Goal: Task Accomplishment & Management: Complete application form

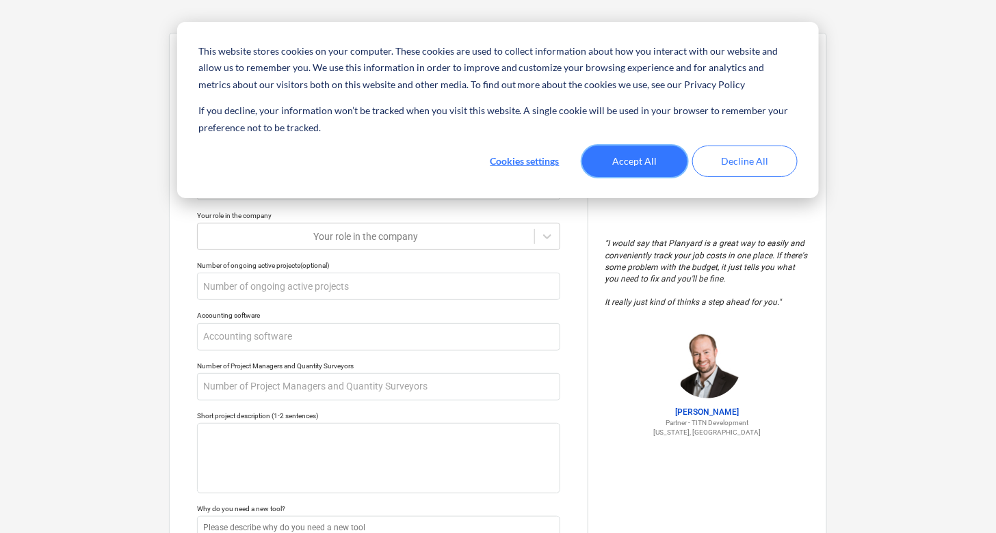
click at [648, 157] on button "Accept All" at bounding box center [634, 161] width 105 height 31
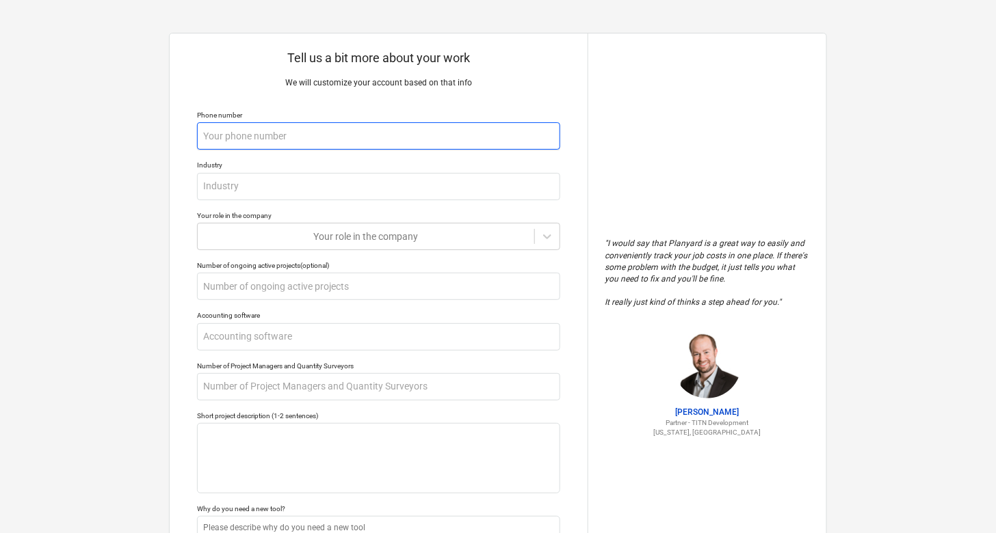
click at [433, 146] on input "text" at bounding box center [378, 135] width 363 height 27
type textarea "x"
type input "0"
type textarea "x"
type input "07"
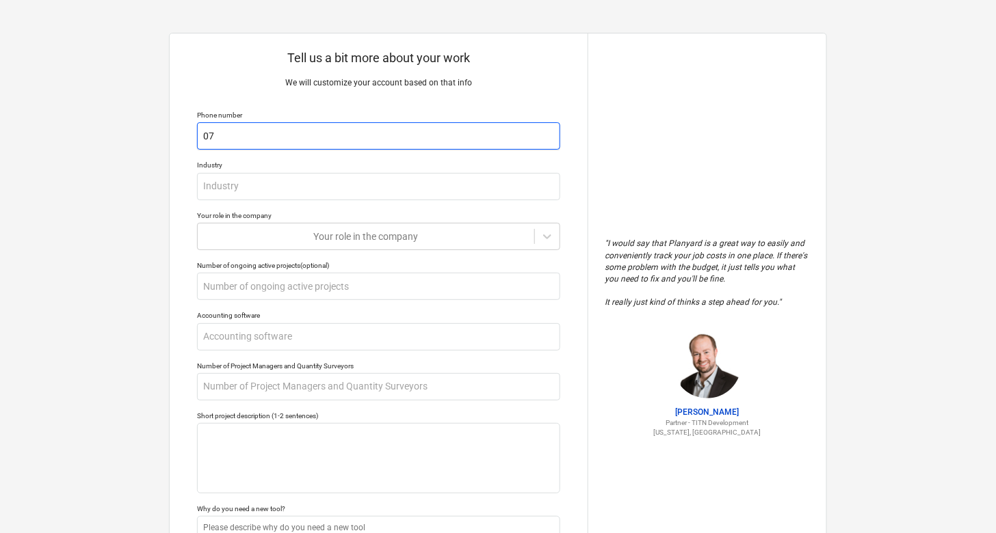
type textarea "x"
type input "074"
type textarea "x"
type input "0746"
type textarea "x"
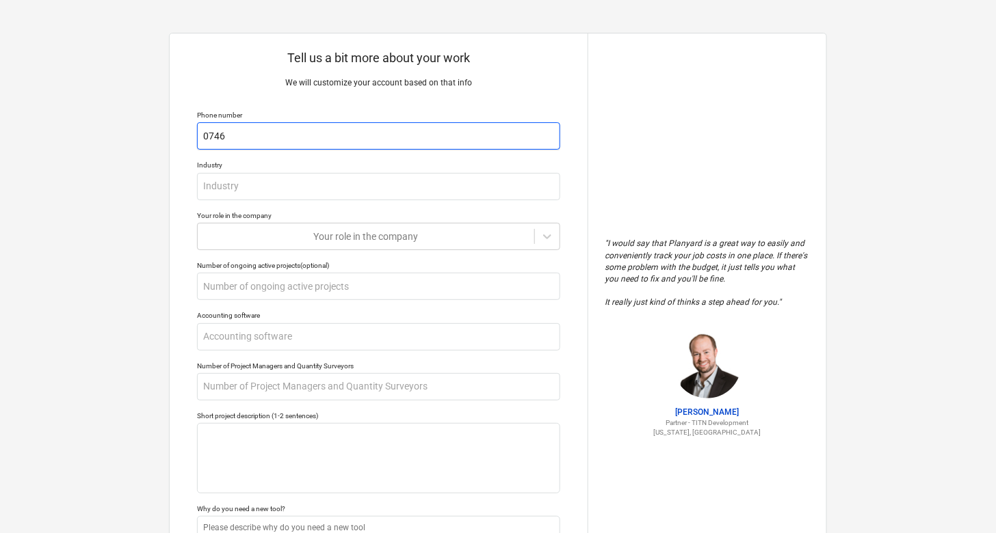
type input "07468"
type textarea "x"
type input "074687"
type textarea "x"
type input "0746871"
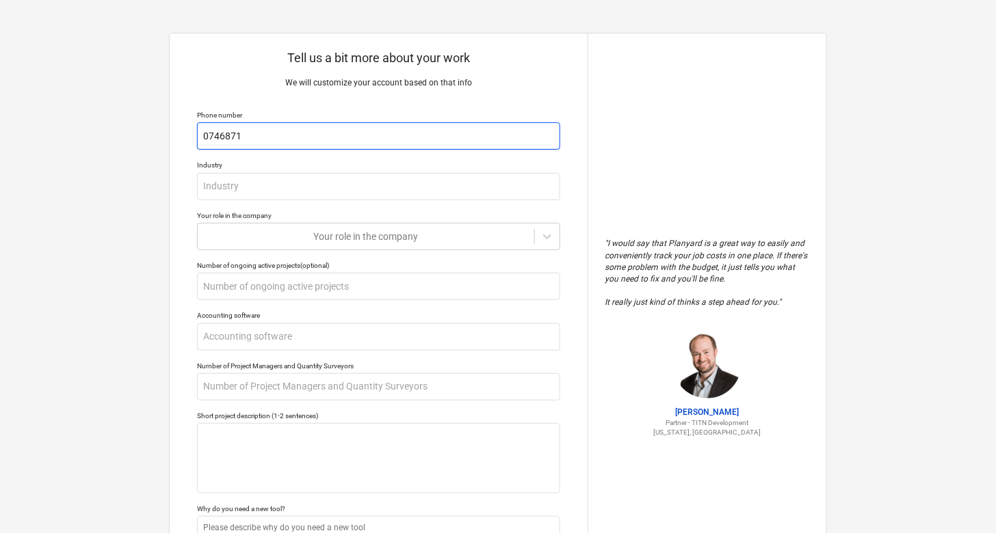
type textarea "x"
type input "07468711"
type textarea "x"
type input "074687117"
type textarea "x"
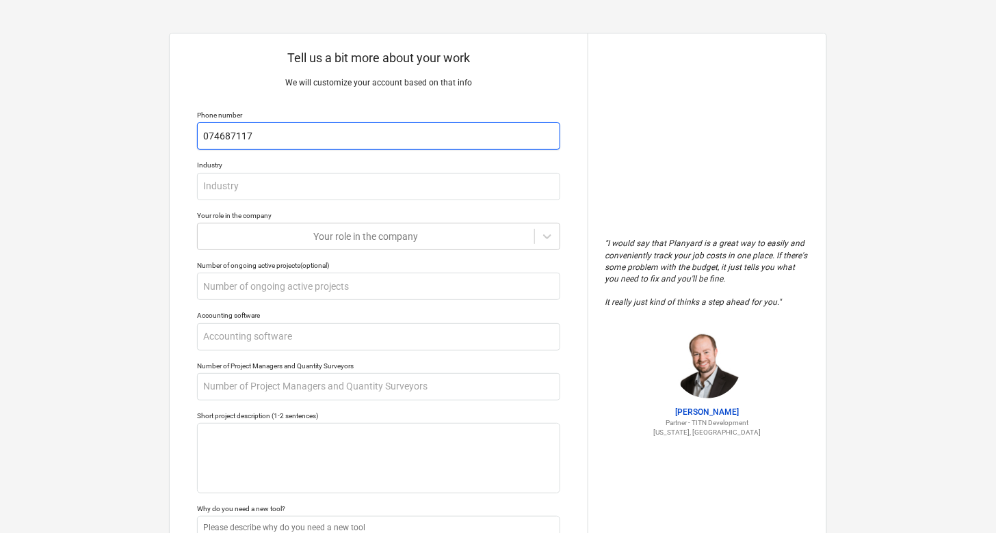
type input "0746871177"
type textarea "x"
type input "07468711775"
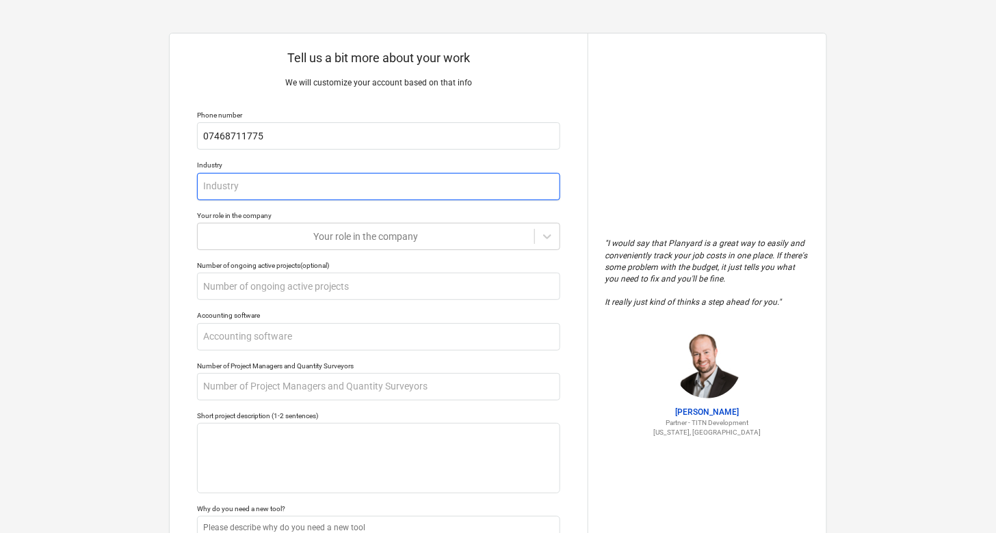
click at [388, 189] on input "text" at bounding box center [378, 186] width 363 height 27
type textarea "x"
type input "C"
type textarea "x"
type input "Co"
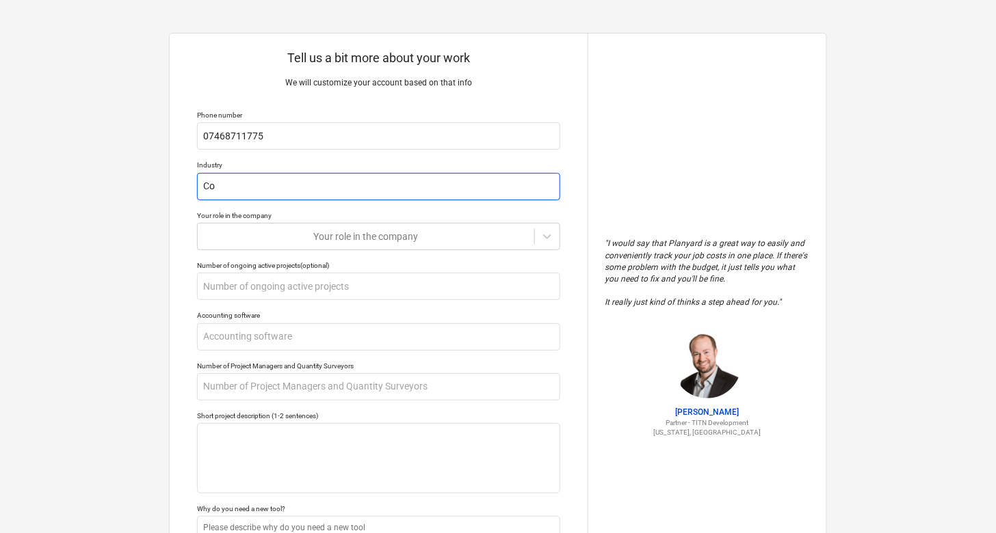
type textarea "x"
type input "Con"
type textarea "x"
type input "Cons"
type textarea "x"
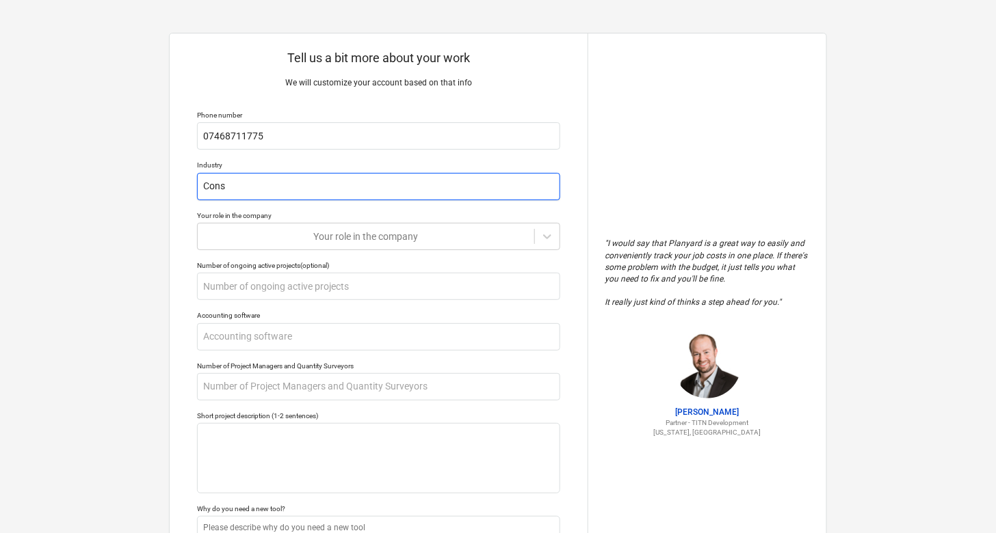
type input "Const"
type textarea "x"
type input "Constr"
type textarea "x"
type input "Constru"
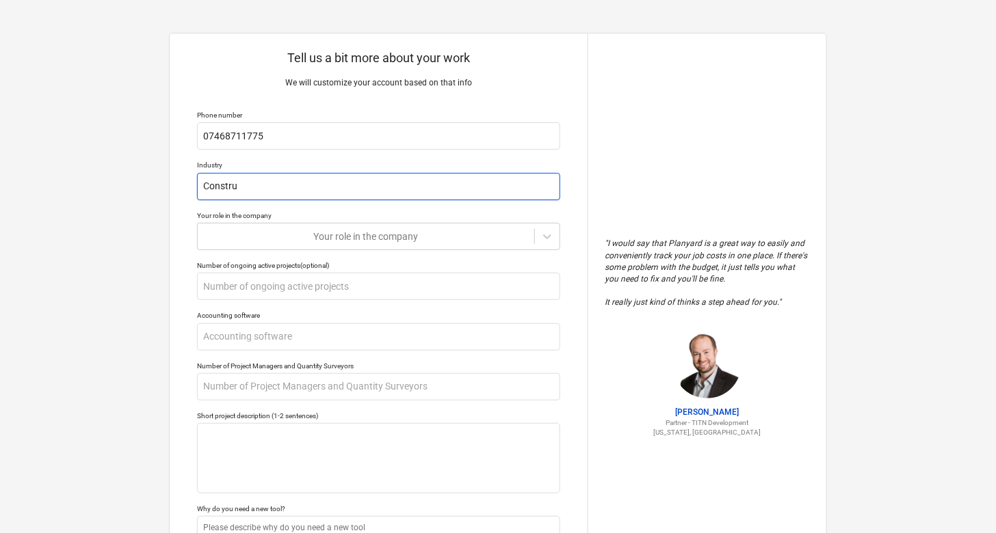
type textarea "x"
type input "Construc"
type textarea "x"
type input "Construci"
type textarea "x"
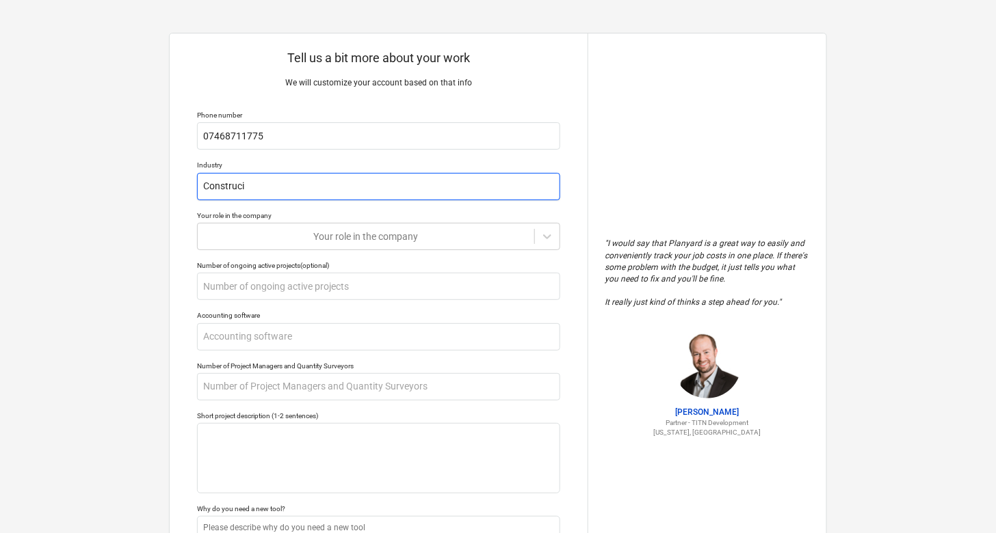
type input "Construcio"
type textarea "x"
type input "Construciont"
type textarea "x"
type input "Construcion"
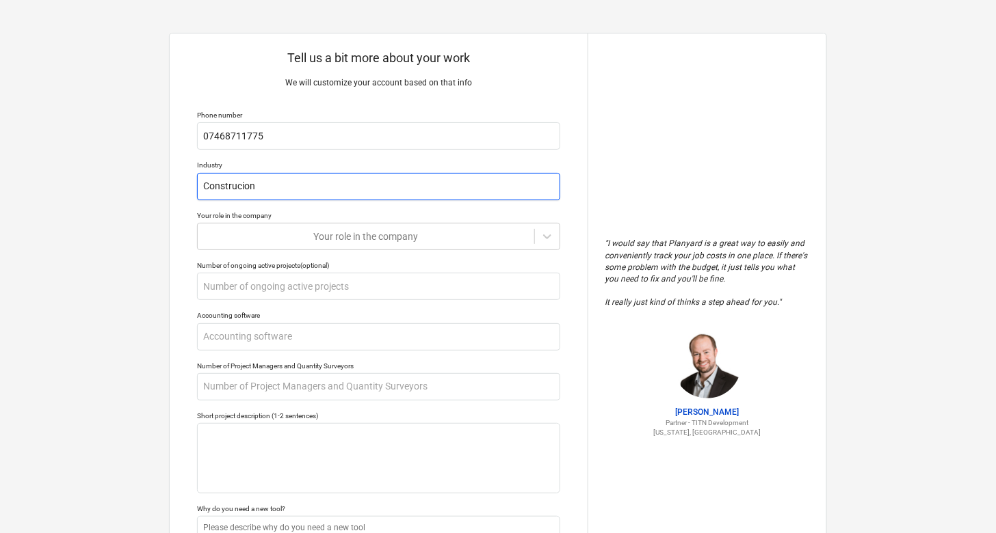
type textarea "x"
type input "Construcio"
type textarea "x"
type input "Construci"
type textarea "x"
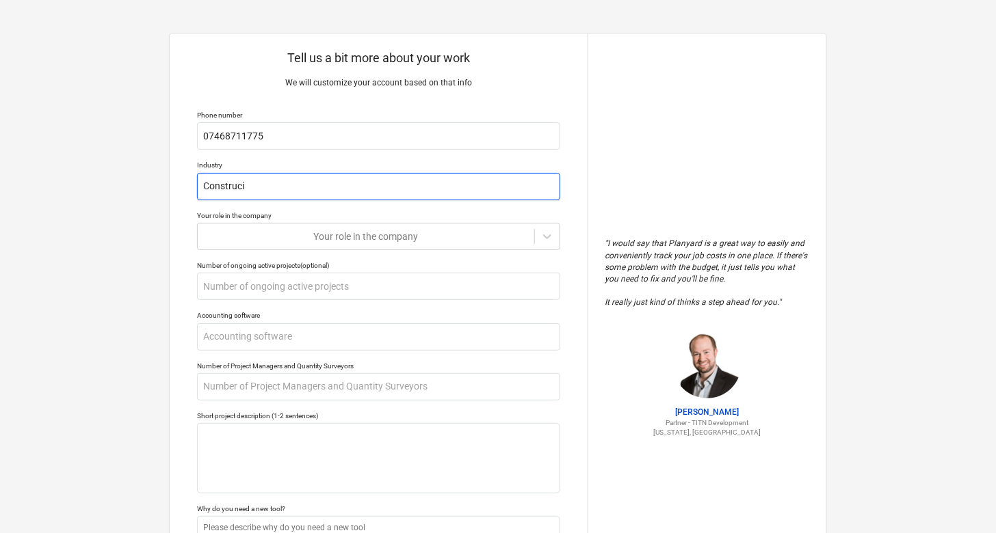
type input "Construc"
type textarea "x"
type input "Constru"
type textarea "x"
type input "Construc"
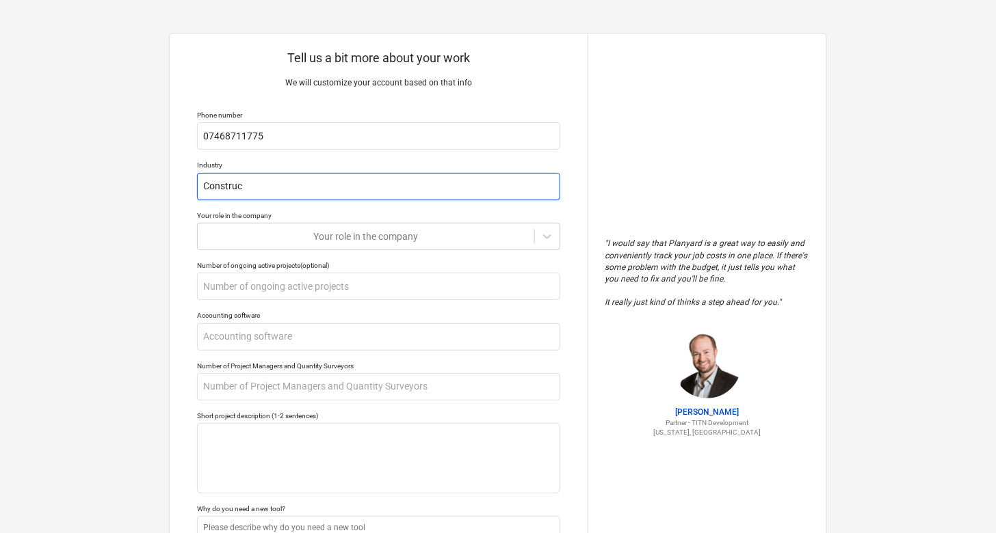
type textarea "x"
type input "Constructi"
type textarea "x"
type input "Constructio"
type textarea "x"
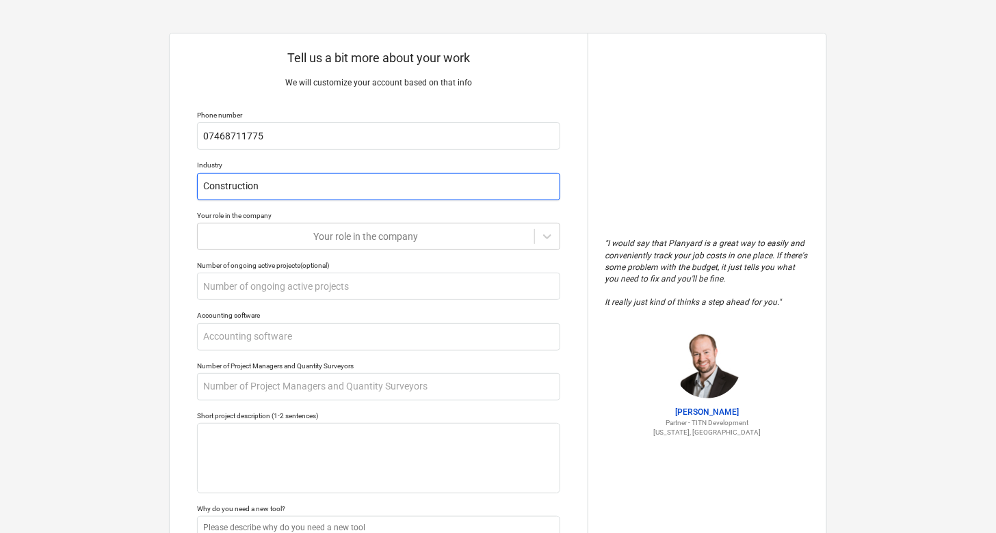
type input "Construction"
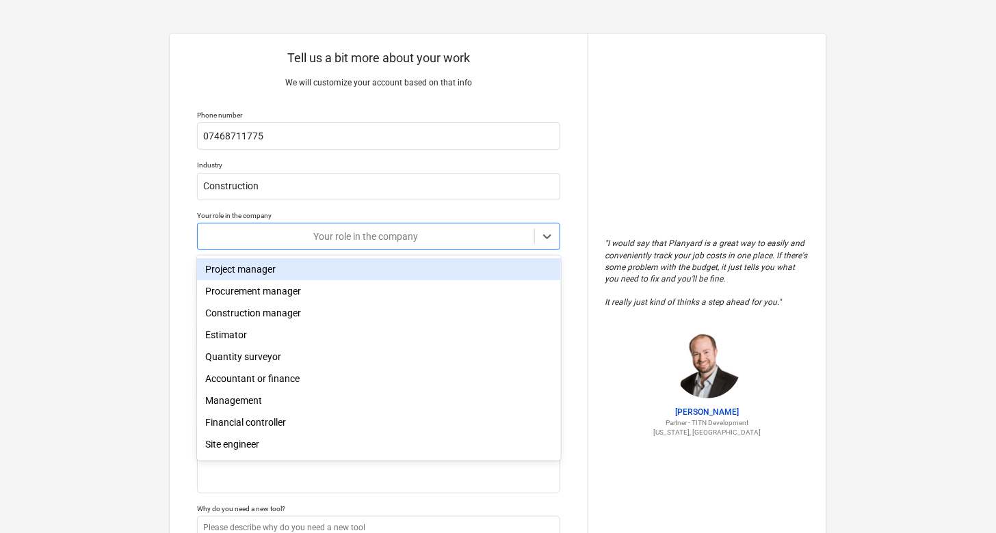
click at [399, 223] on div "Your role in the company" at bounding box center [378, 236] width 363 height 27
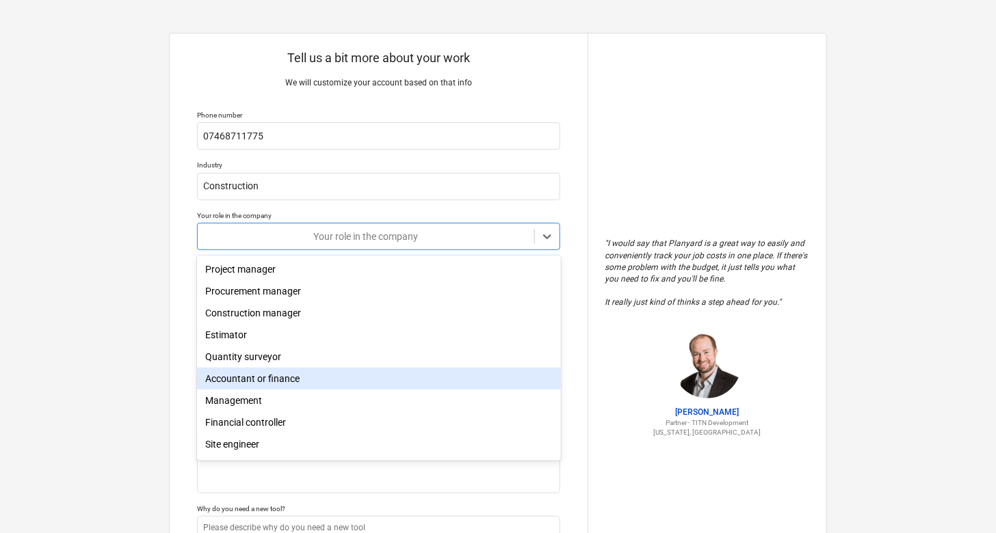
click at [272, 377] on div "Accountant or finance" at bounding box center [378, 379] width 363 height 22
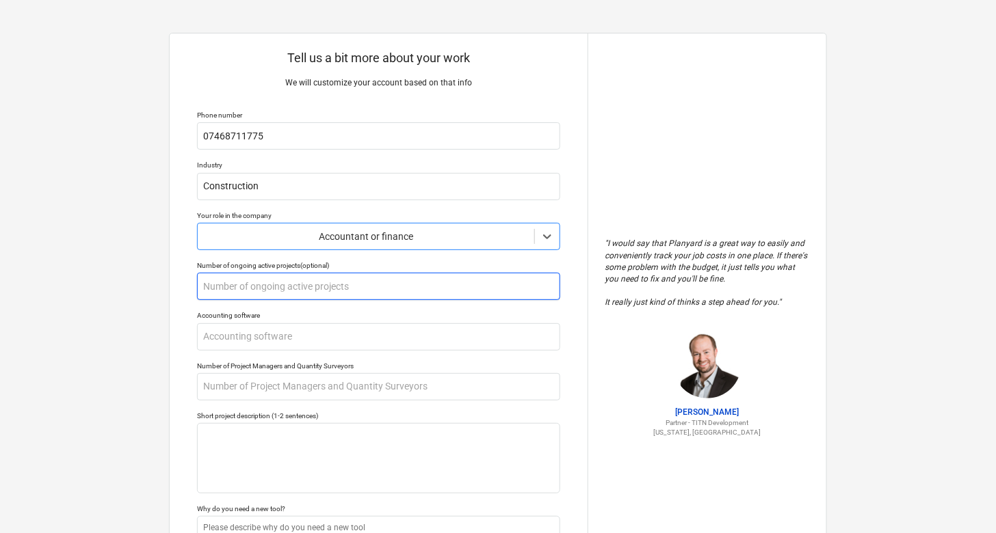
click at [340, 289] on input "text" at bounding box center [378, 286] width 363 height 27
type textarea "x"
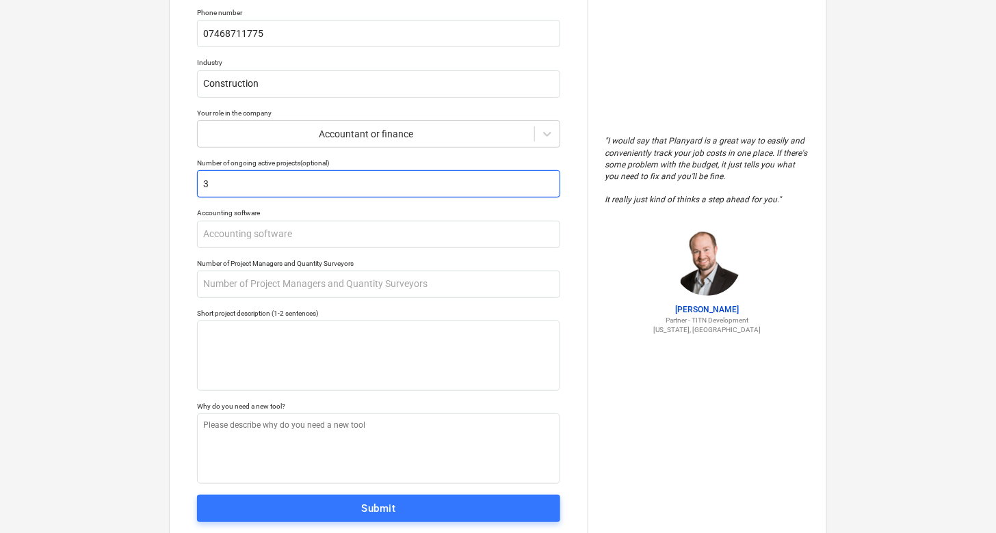
scroll to position [103, 0]
type input "3"
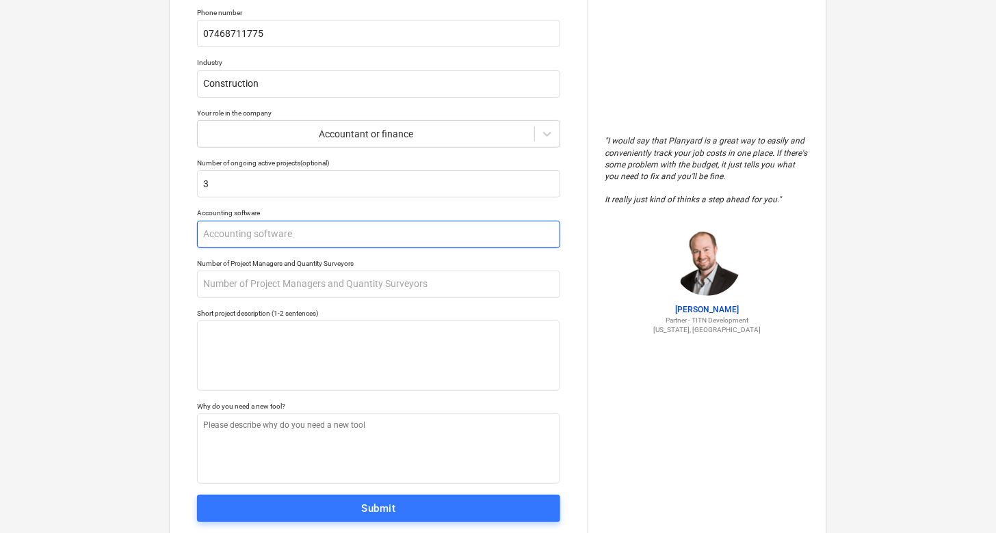
click at [304, 236] on input "text" at bounding box center [378, 234] width 363 height 27
type textarea "x"
type input "X"
type textarea "x"
type input "Xe"
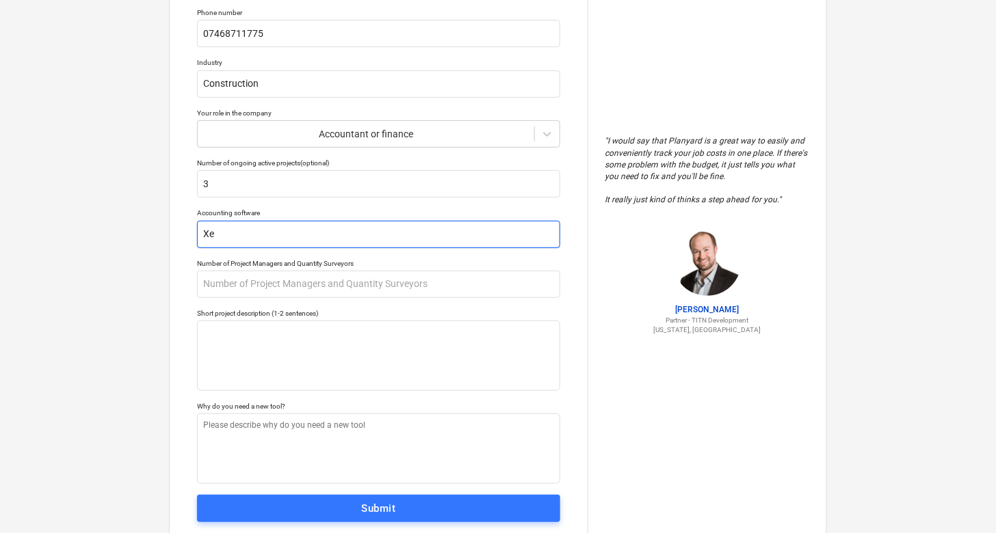
type textarea "x"
type input "Xer"
type textarea "x"
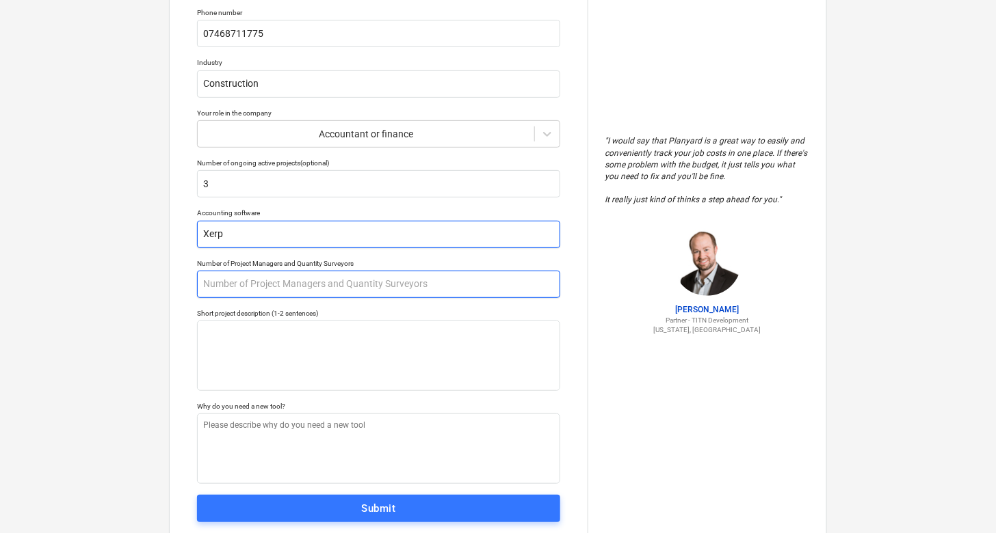
type input "Xerp"
click at [315, 280] on input "text" at bounding box center [378, 284] width 363 height 27
type textarea "x"
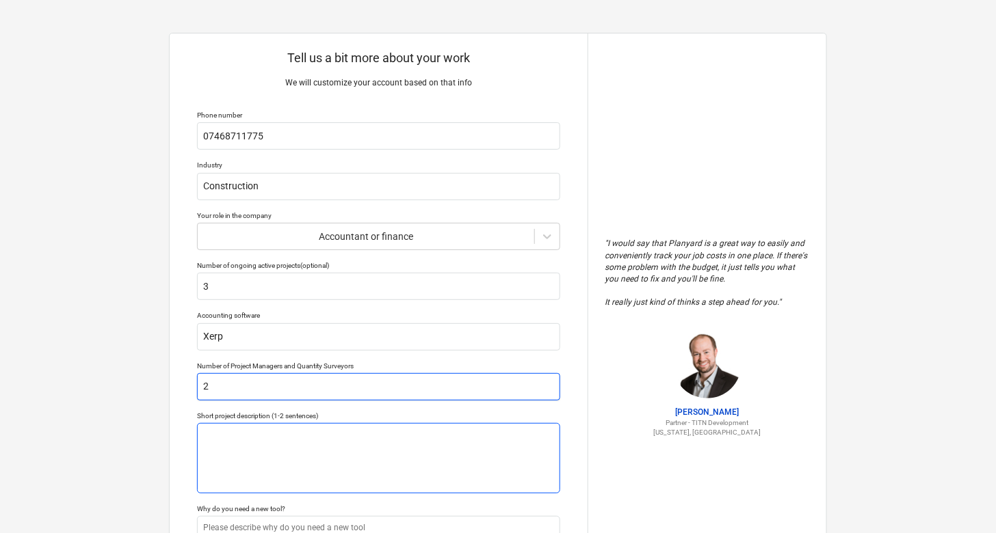
scroll to position [140, 0]
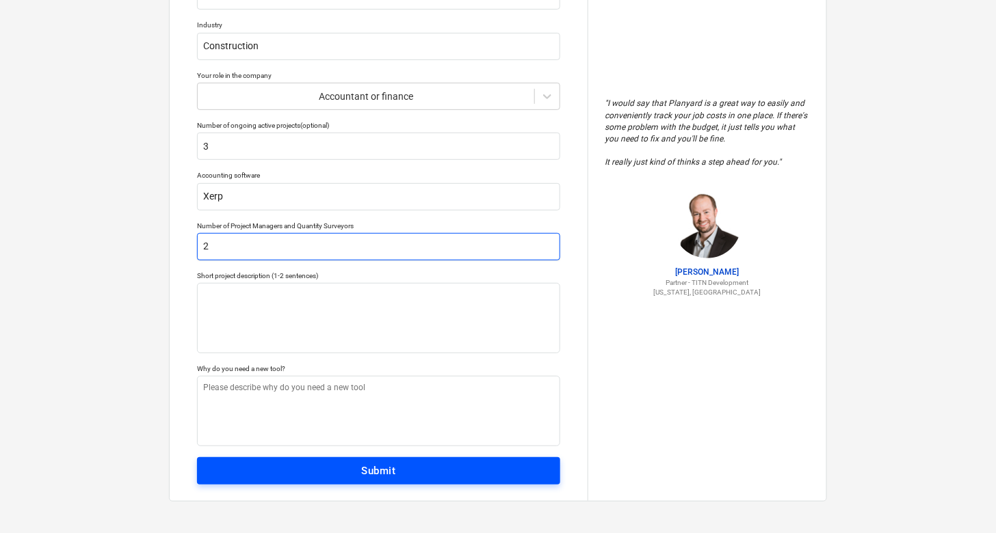
type input "2"
click at [395, 466] on div "Submit" at bounding box center [379, 471] width 34 height 18
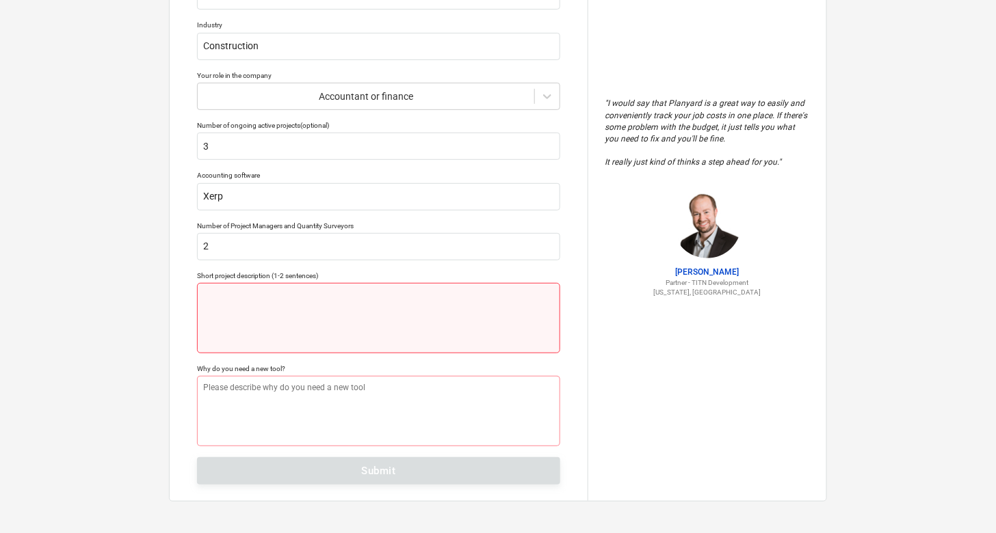
click at [369, 336] on textarea at bounding box center [378, 318] width 363 height 70
type textarea "x"
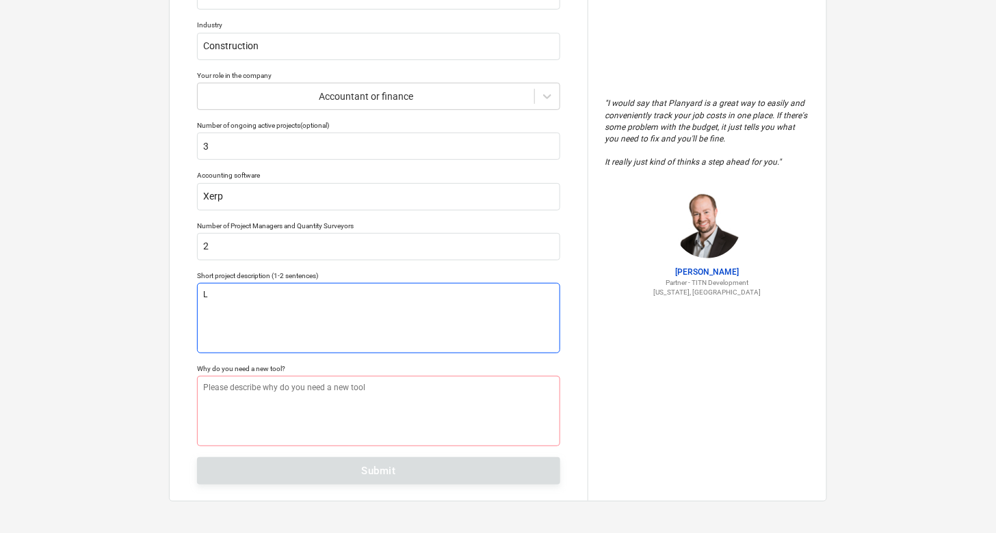
type textarea "Lo"
type textarea "x"
type textarea "Loo"
type textarea "x"
type textarea "Look"
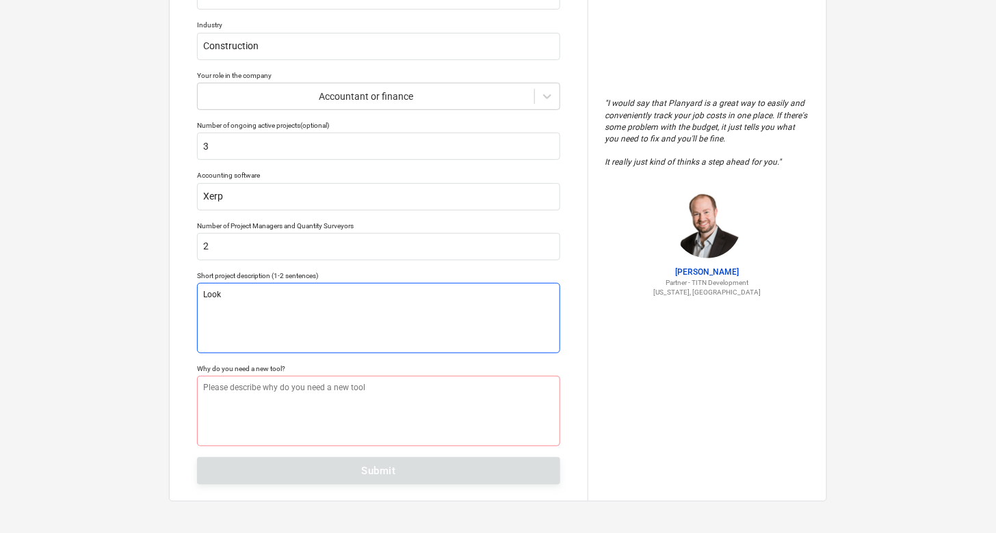
type textarea "x"
type textarea "Looki"
type textarea "x"
type textarea "Lookin"
type textarea "x"
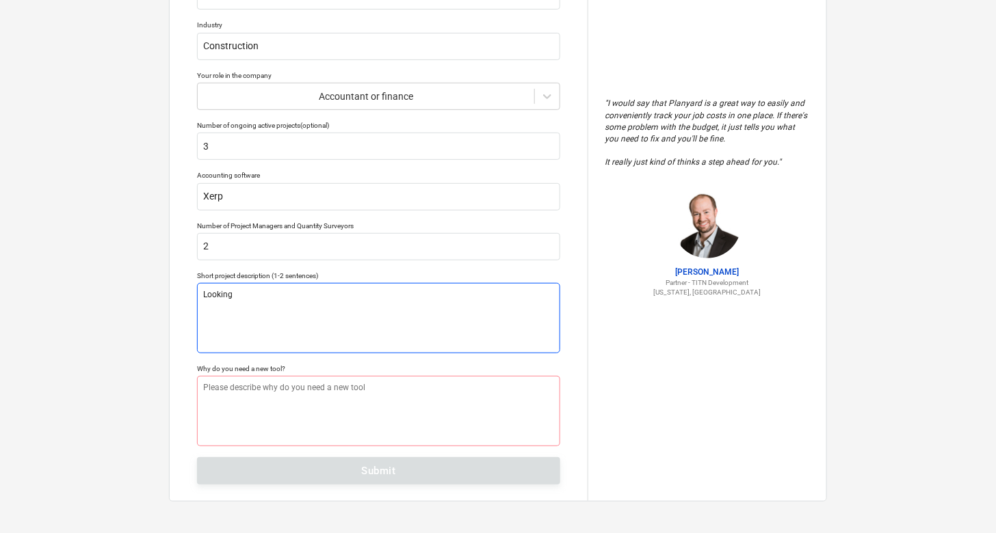
type textarea "Looking"
type textarea "x"
type textarea "Looking t"
type textarea "x"
type textarea "Looking to"
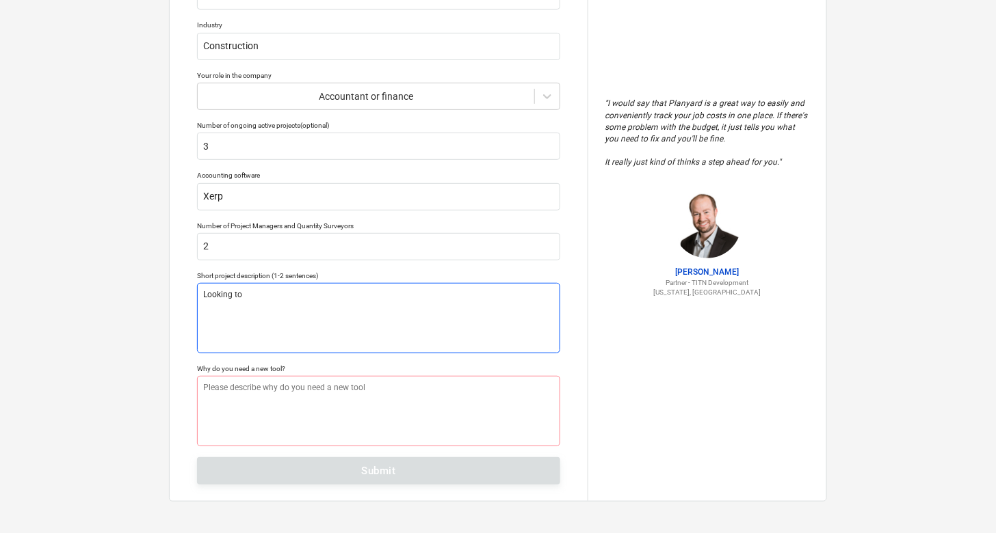
type textarea "x"
type textarea "Looking to"
type textarea "x"
type textarea "Looking to t"
type textarea "x"
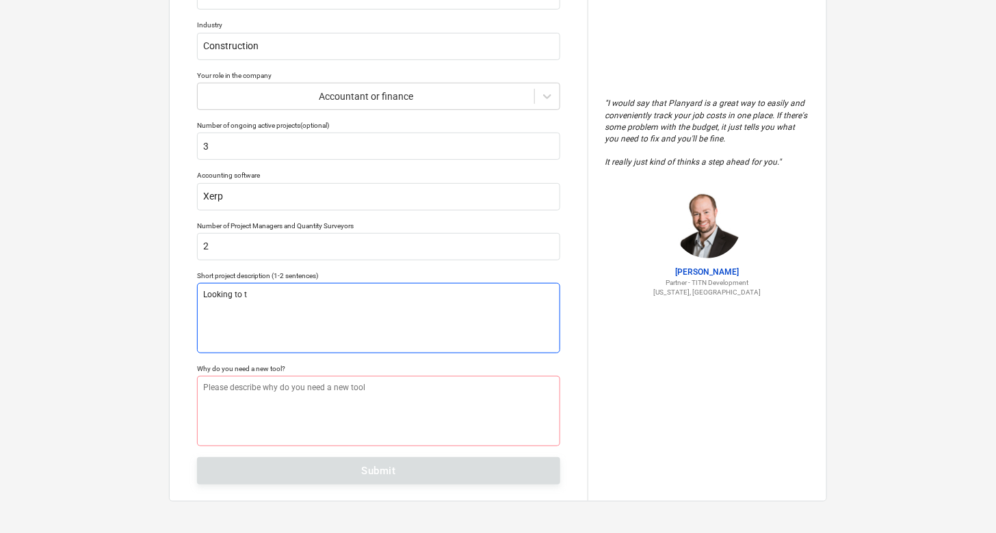
type textarea "Looking to te"
type textarea "x"
type textarea "Looking to tes"
type textarea "x"
type textarea "Looking to test"
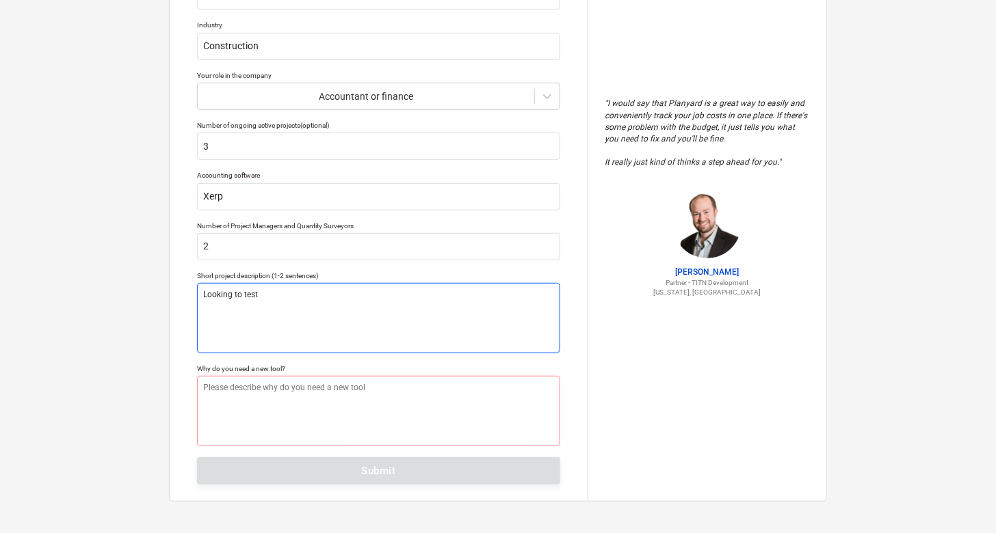
type textarea "x"
type textarea "Looking to test"
type textarea "x"
type textarea "Looking to test h"
type textarea "x"
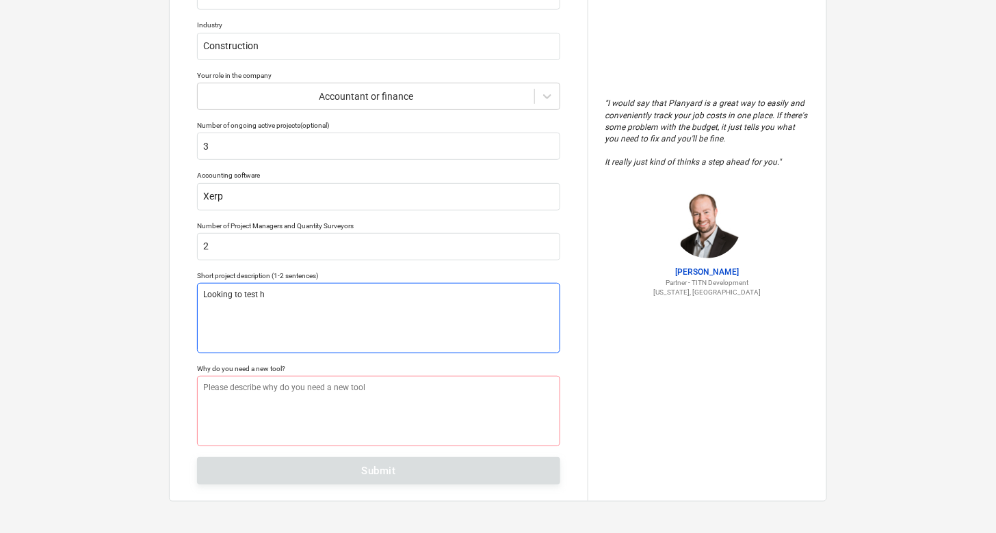
type textarea "Looking to test ho"
type textarea "x"
type textarea "Looking to test how"
type textarea "x"
type textarea "Looking to test how i"
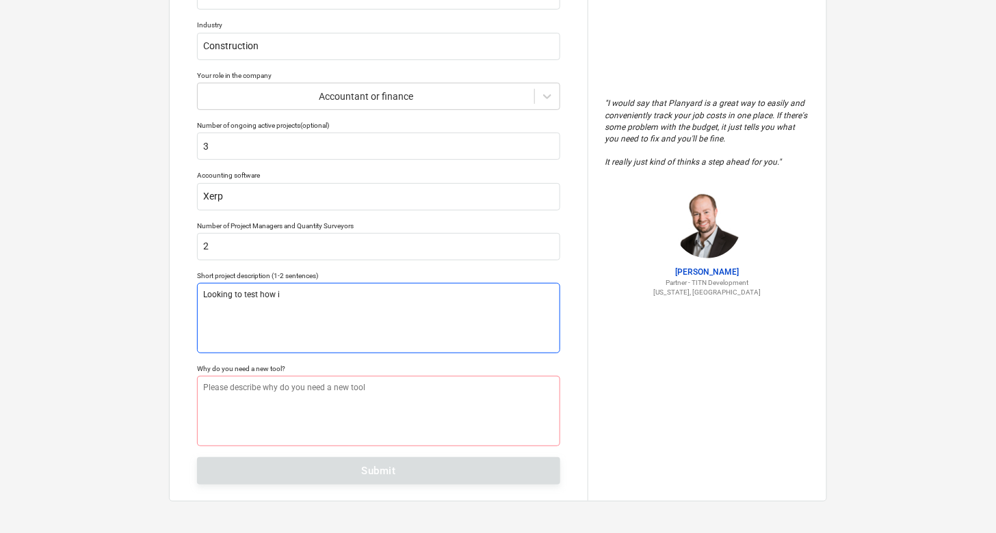
type textarea "x"
type textarea "Looking to test how it"
type textarea "x"
type textarea "Looking to test how it w"
type textarea "x"
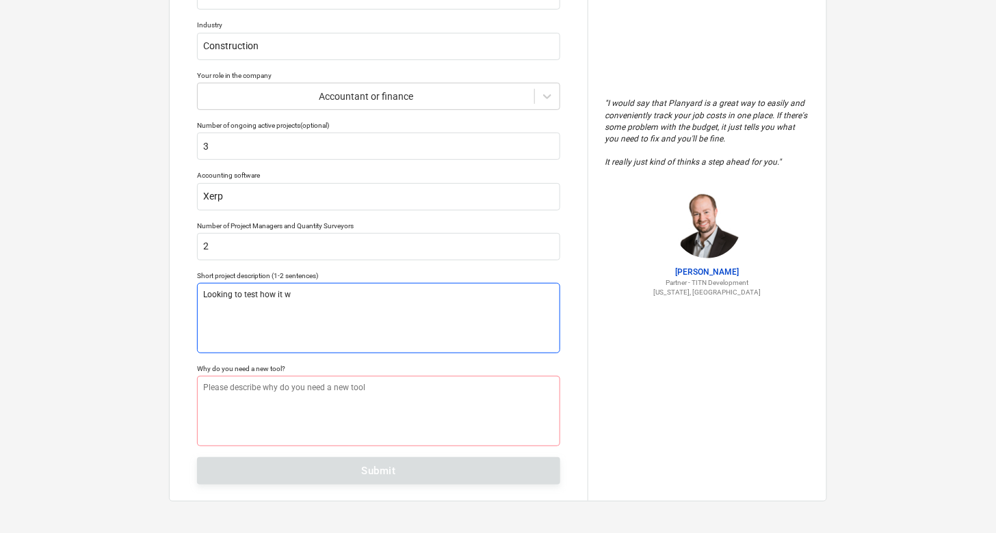
type textarea "Looking to test how it wo"
type textarea "x"
type textarea "Looking to test how it wok"
type textarea "x"
type textarea "Looking to test how it wokr"
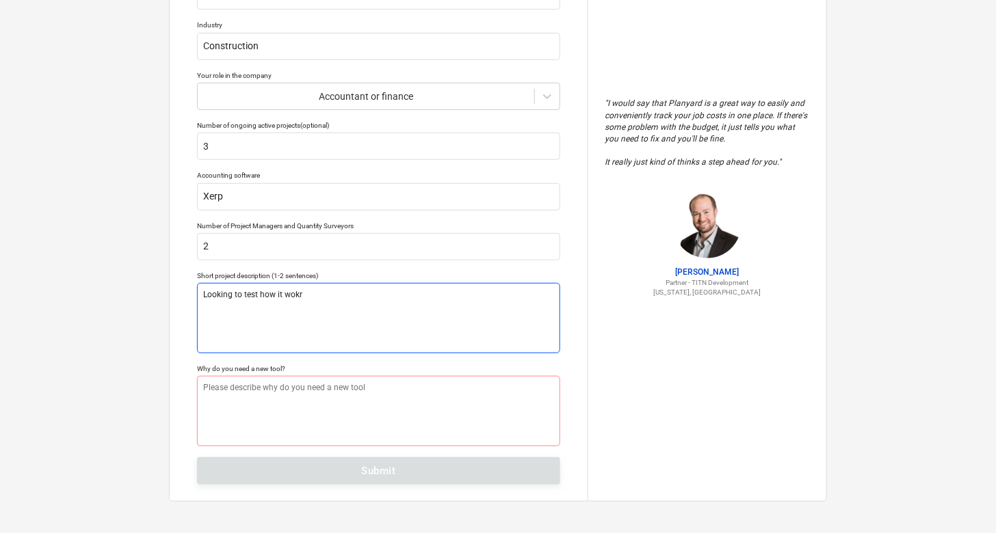
type textarea "x"
type textarea "Looking to test how it wok"
type textarea "x"
type textarea "Looking to test how it wo"
type textarea "x"
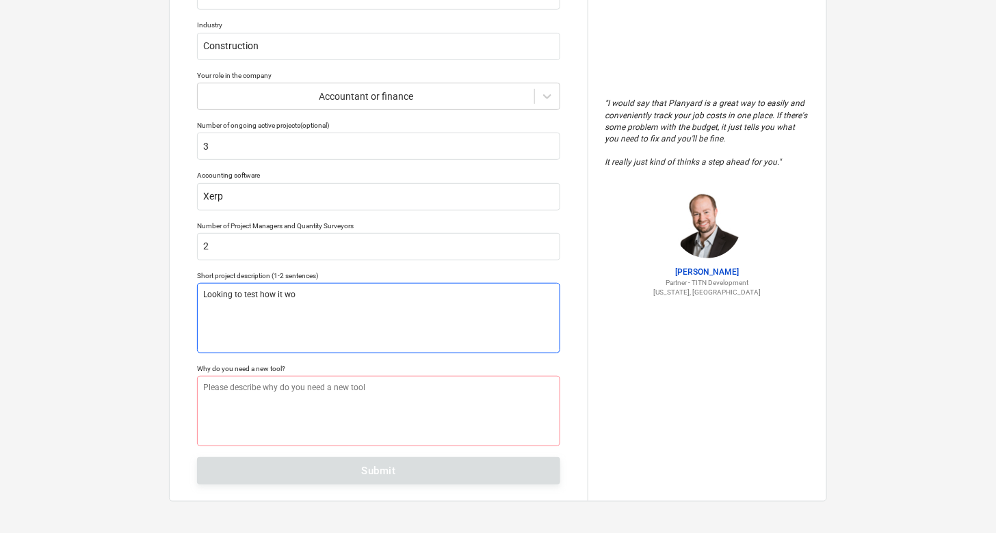
type textarea "Looking to test how it wor"
type textarea "x"
type textarea "Looking to test how it work"
type textarea "x"
type textarea "Looking to test how it works"
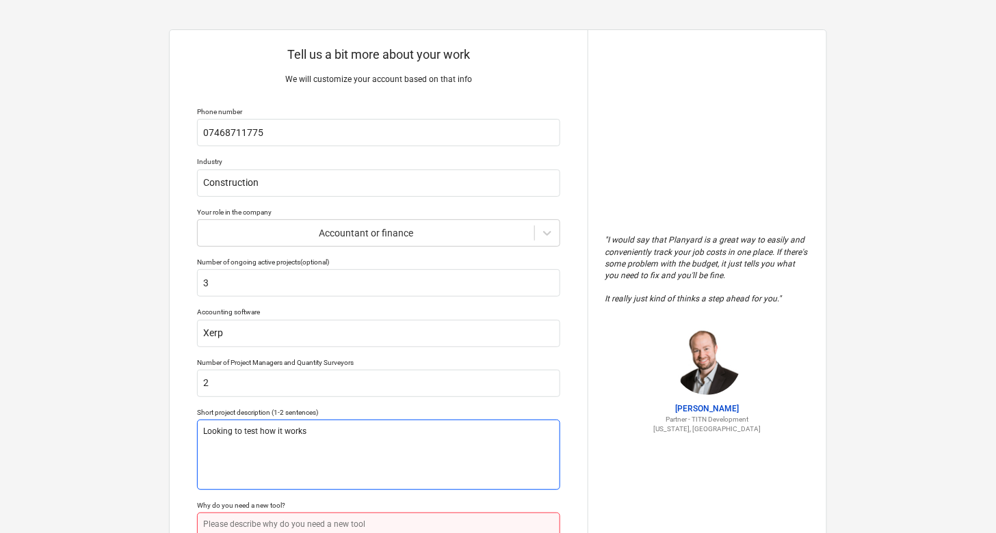
scroll to position [3, 0]
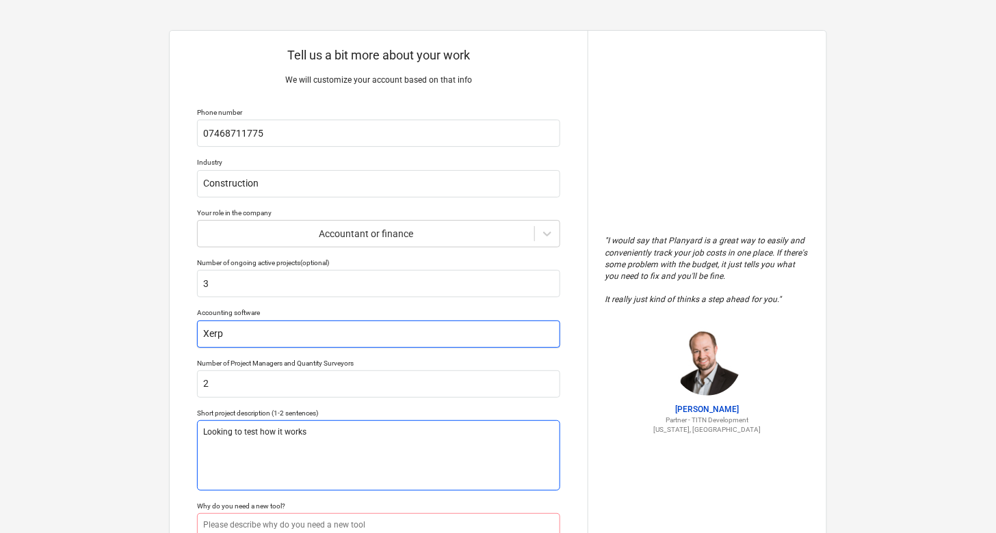
click at [369, 336] on input "Xerp" at bounding box center [378, 334] width 363 height 27
type textarea "x"
type input "Xer"
type textarea "x"
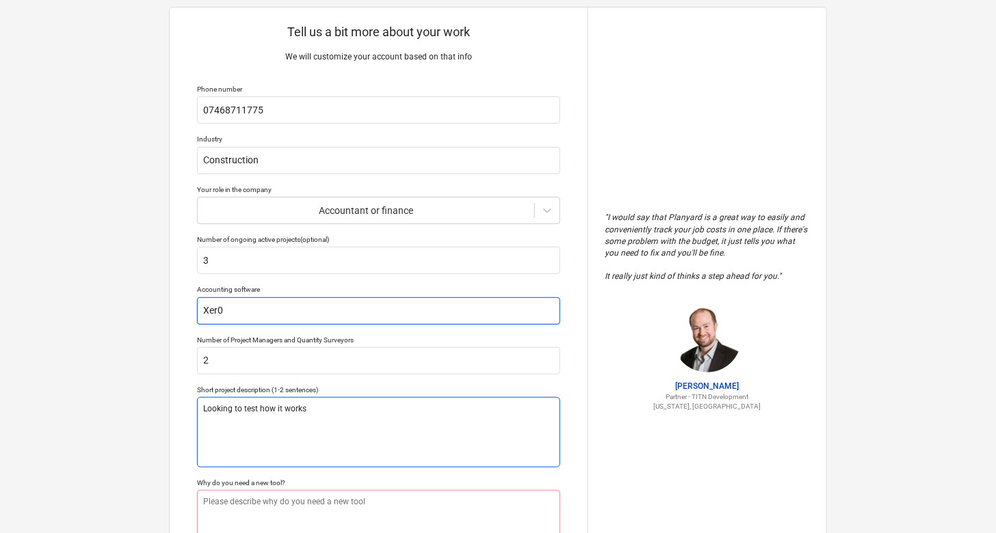
scroll to position [140, 0]
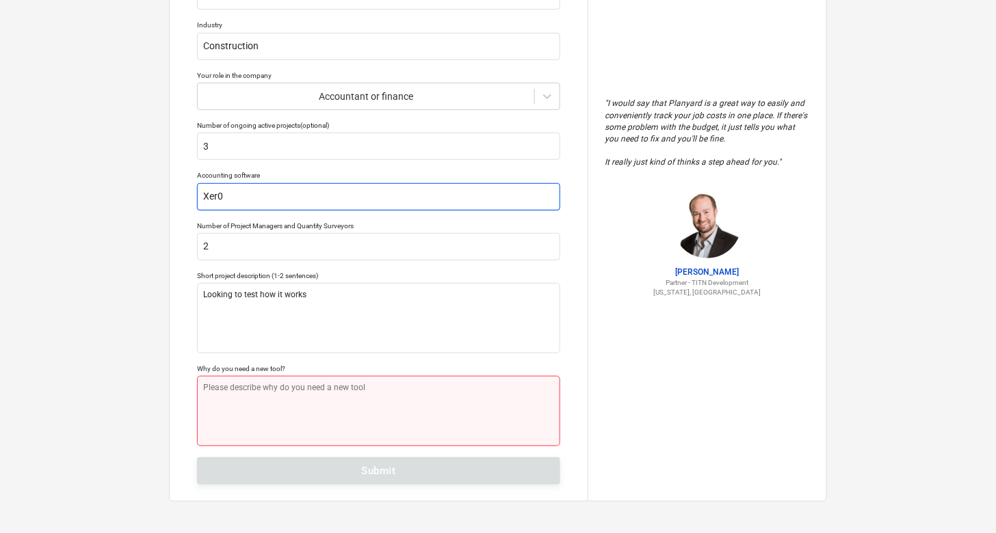
type input "Xer0"
type textarea "x"
click at [336, 405] on textarea at bounding box center [378, 411] width 363 height 70
type textarea "C"
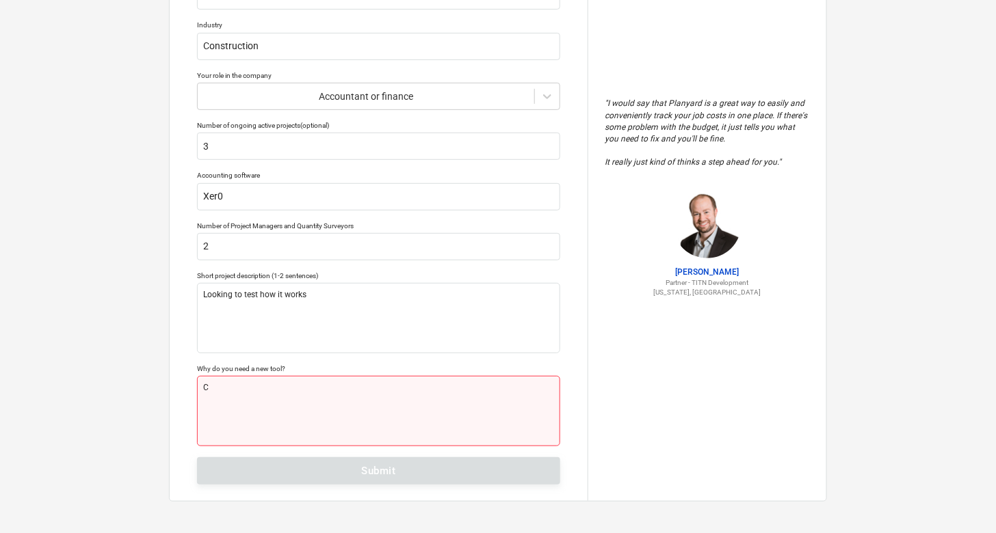
type textarea "x"
type textarea "Cu"
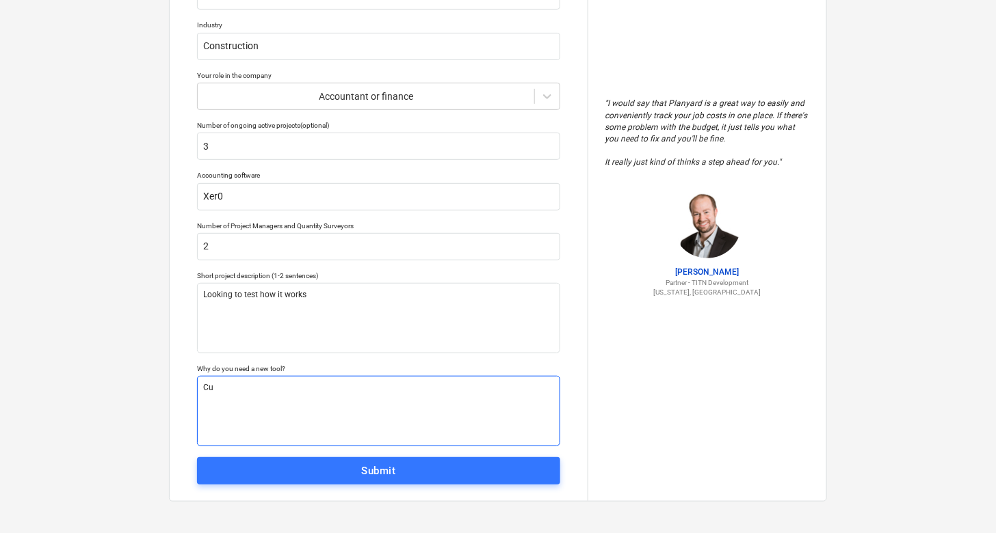
type textarea "x"
type textarea "Cur"
type textarea "x"
type textarea "Curr"
type textarea "x"
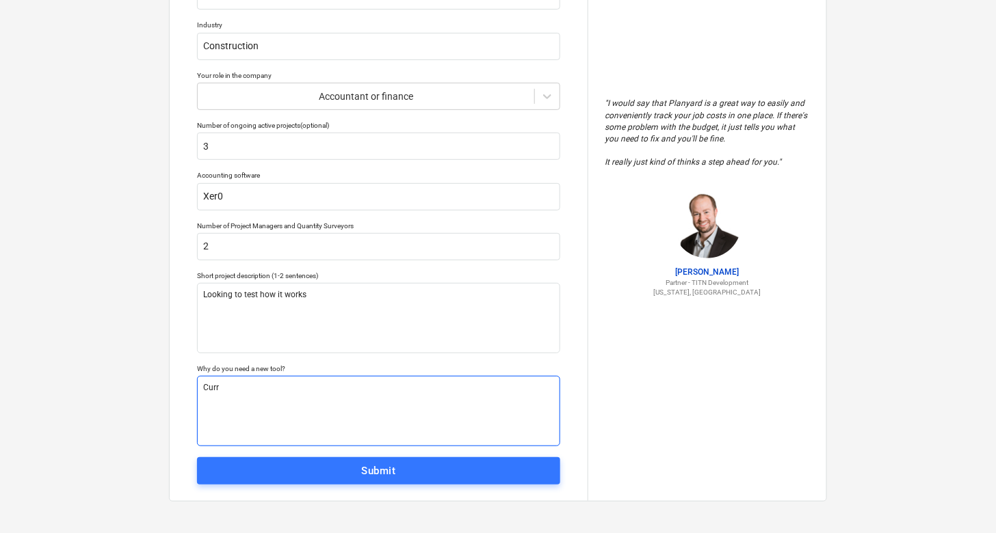
type textarea "Curre"
type textarea "x"
type textarea "Curren"
type textarea "x"
type textarea "Current"
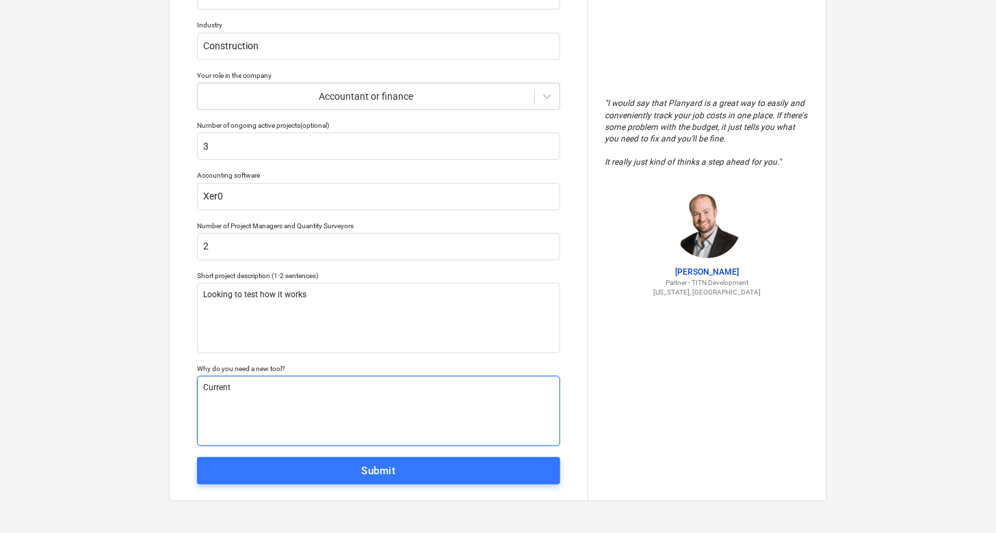
type textarea "x"
type textarea "Currentl"
type textarea "x"
type textarea "Currently"
type textarea "x"
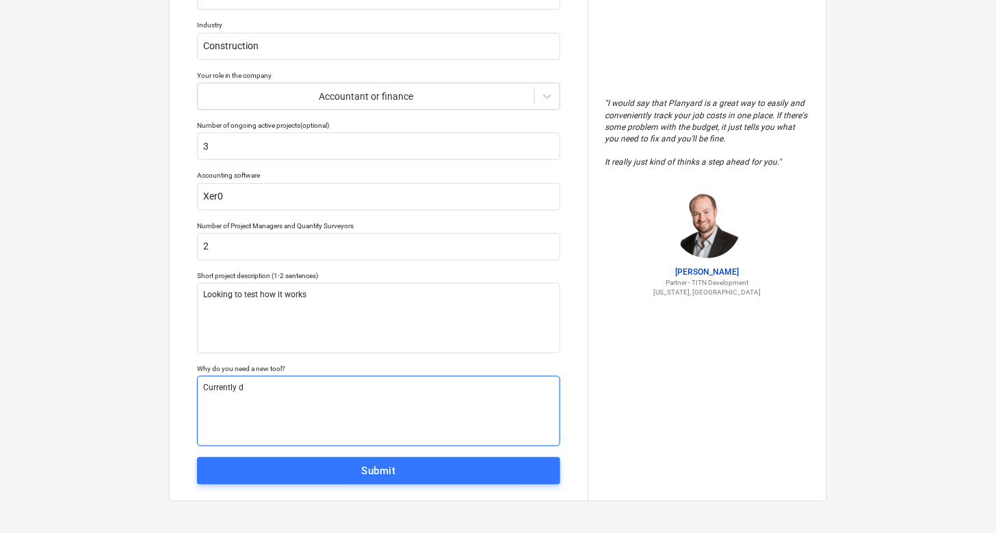
type textarea "Currently do"
type textarea "x"
type textarea "Currently don'"
type textarea "x"
type textarea "Currently don't"
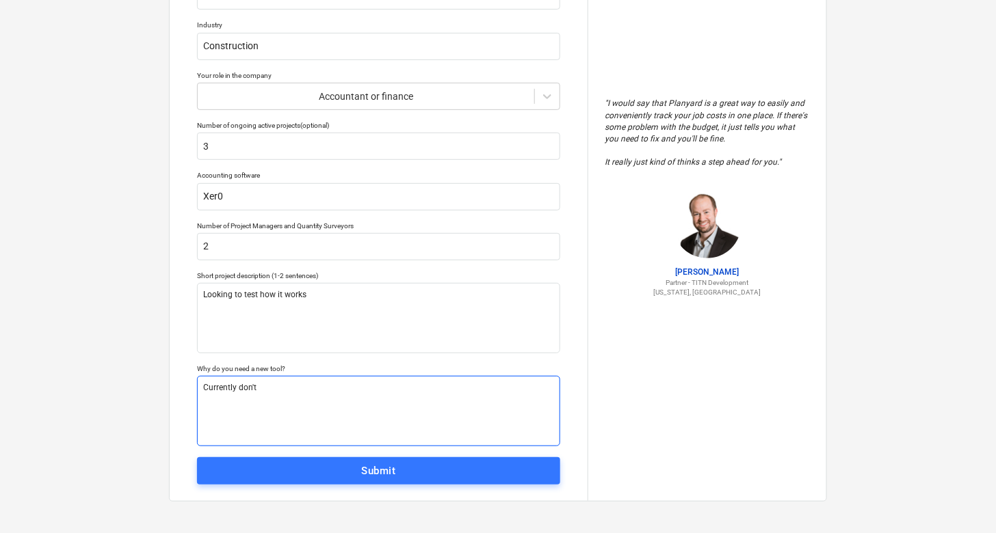
type textarea "x"
type textarea "Currently don't h"
type textarea "x"
type textarea "Currently don't hv"
type textarea "x"
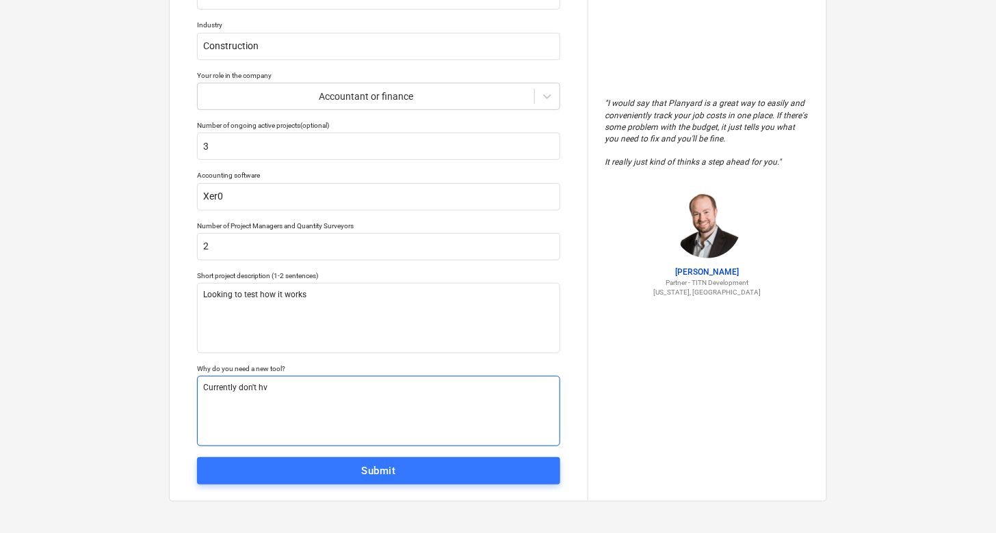
type textarea "Currently don't h"
type textarea "x"
type textarea "Currently don't ha"
type textarea "x"
type textarea "Currently don't hav"
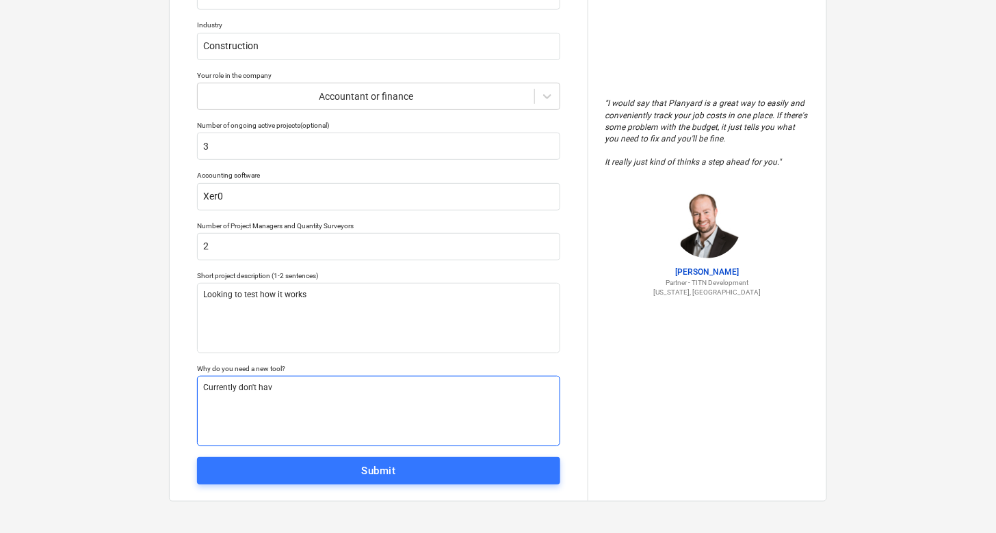
type textarea "x"
type textarea "Currently don't have"
type textarea "x"
type textarea "Currently don't have a"
type textarea "x"
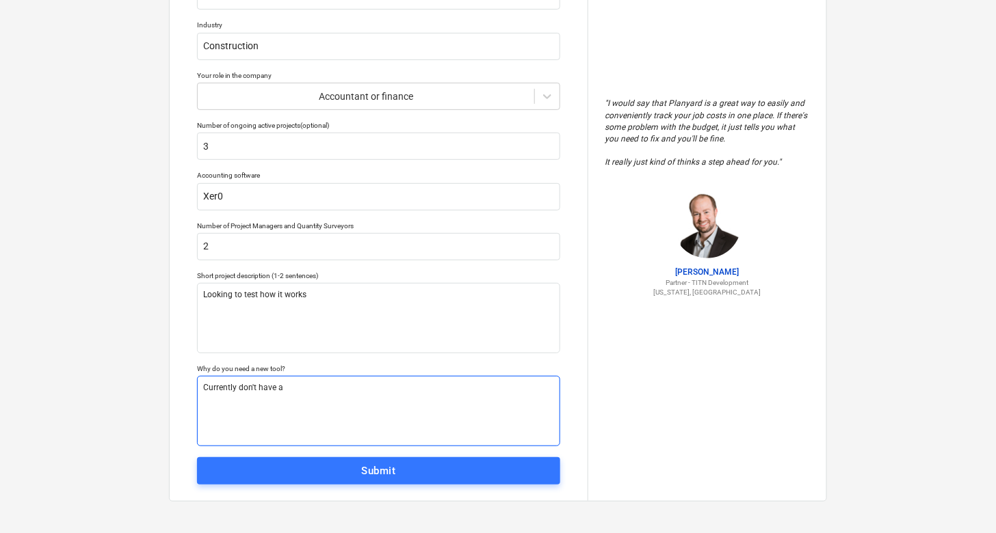
type textarea "Currently don't have an"
type textarea "x"
type textarea "Currently don't have any"
type textarea "x"
type textarea "Currently don't have any"
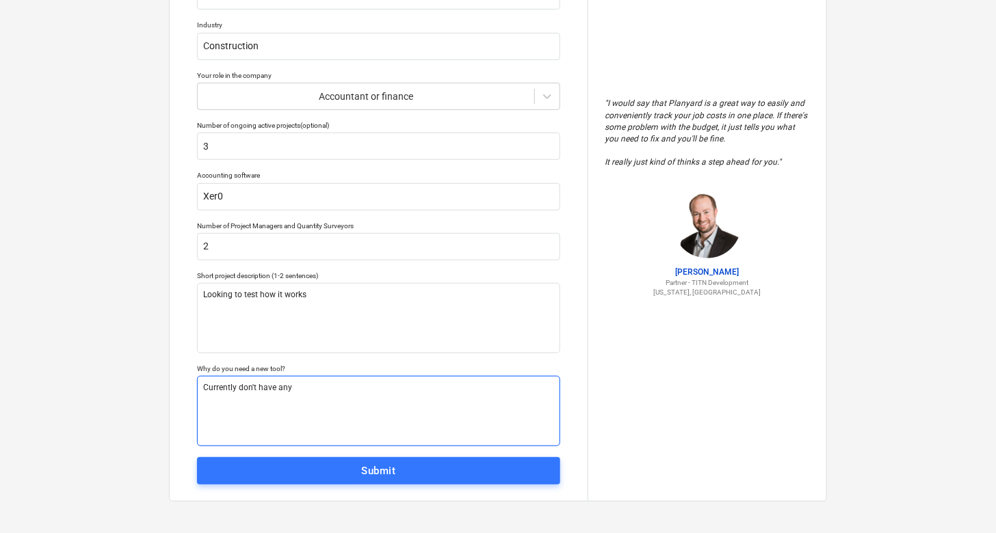
type textarea "x"
type textarea "Currently don't have any to"
type textarea "x"
type textarea "Currently don't have any too"
type textarea "x"
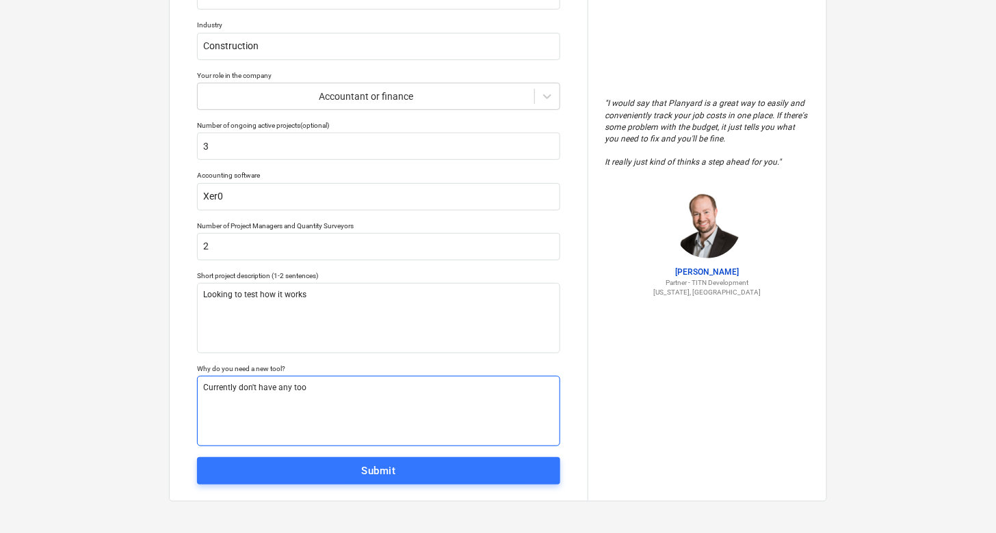
type textarea "Currently don't have any tool"
type textarea "x"
type textarea "Currently don't have any tool."
type textarea "x"
type textarea "Currently don't have any tool."
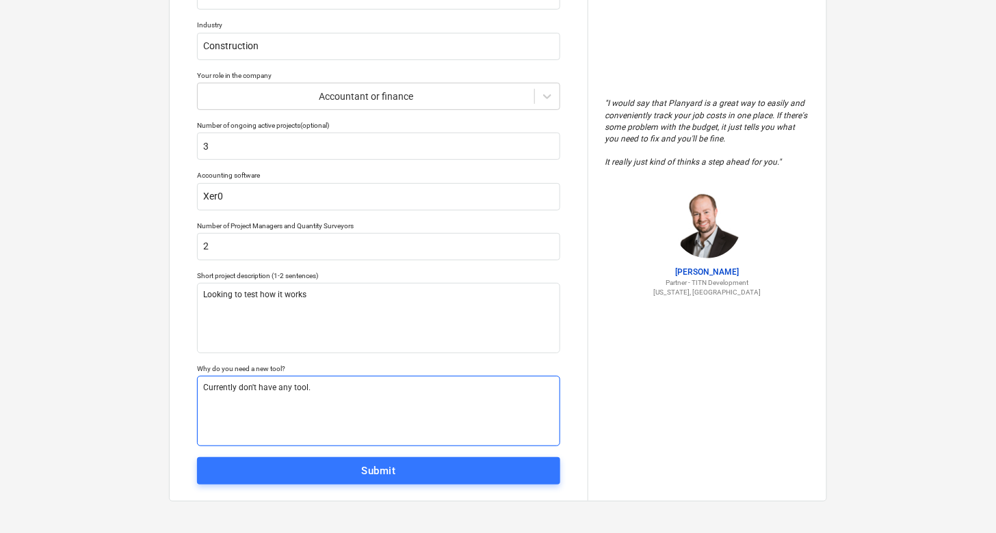
type textarea "x"
type textarea "Currently don't have any tool."
type textarea "x"
type textarea "Currently don't have any tool. r"
type textarea "x"
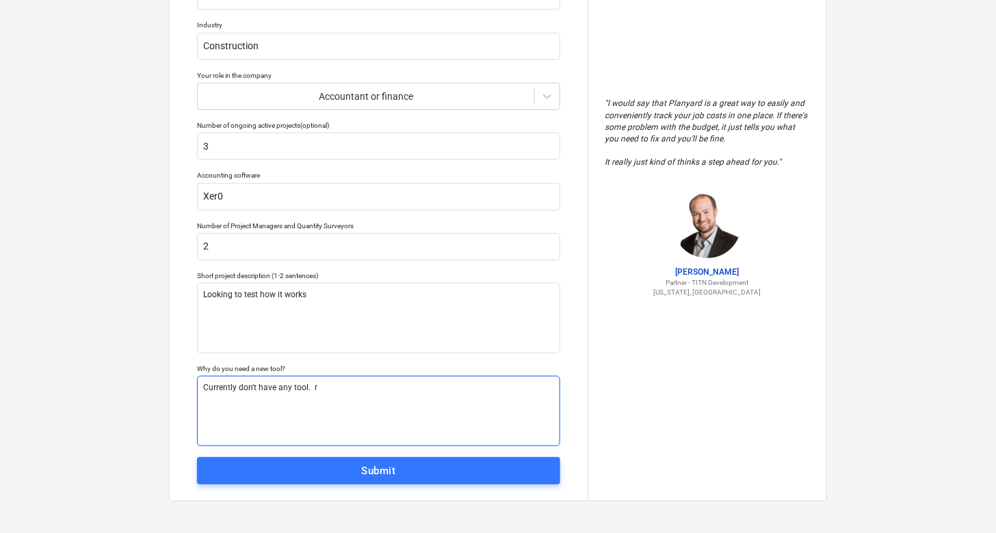
type textarea "Currently don't have any tool. re"
type textarea "x"
type textarea "Currently don't have any tool. rev"
type textarea "x"
type textarea "Currently don't have any tool. re"
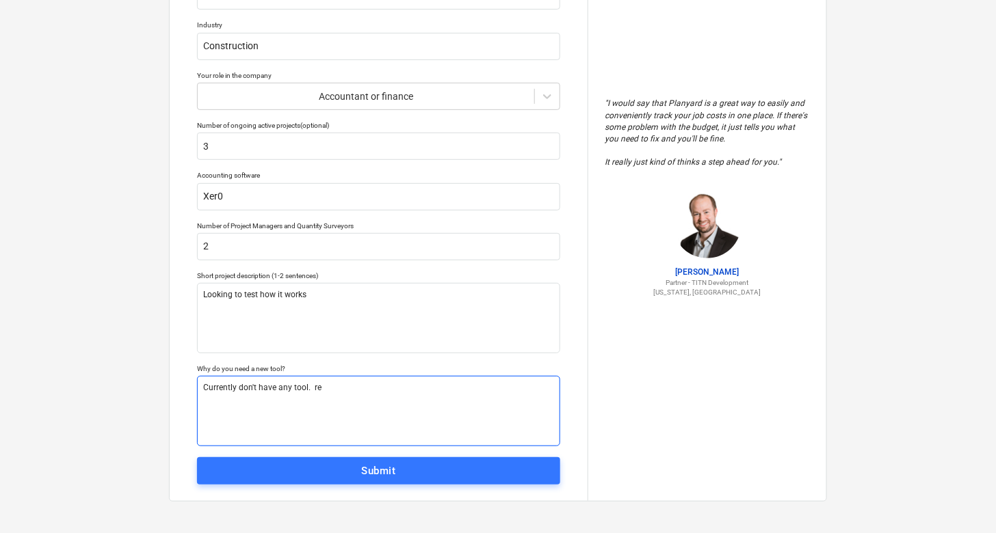
type textarea "x"
type textarea "Currently don't have any tool. r"
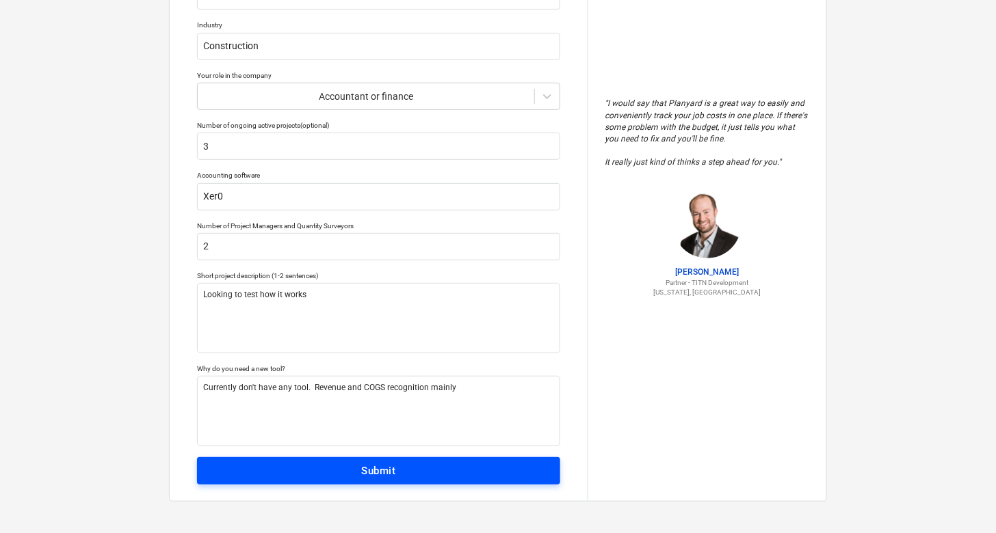
click at [418, 466] on span "Submit" at bounding box center [378, 471] width 333 height 18
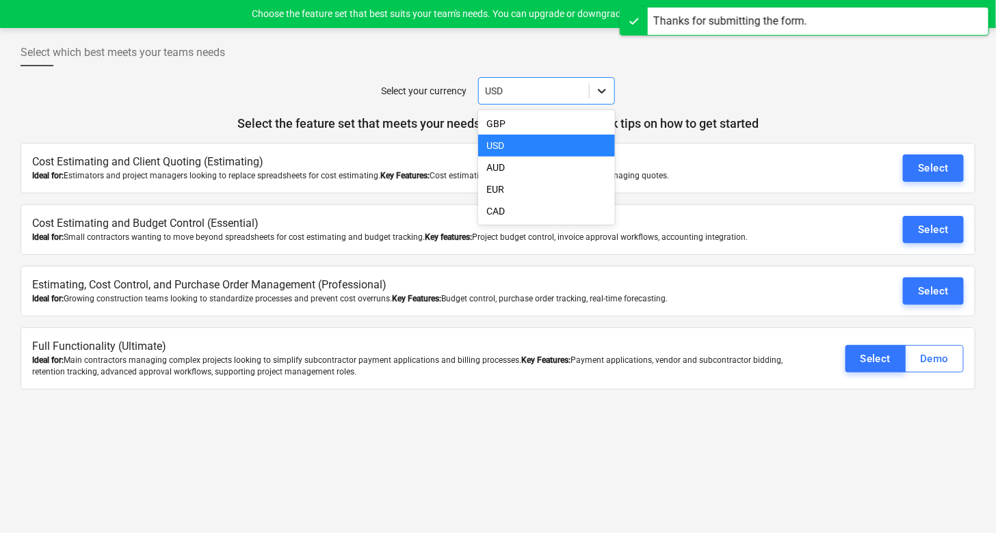
click at [600, 94] on icon at bounding box center [602, 91] width 14 height 14
click at [522, 124] on div "GBP" at bounding box center [546, 124] width 137 height 22
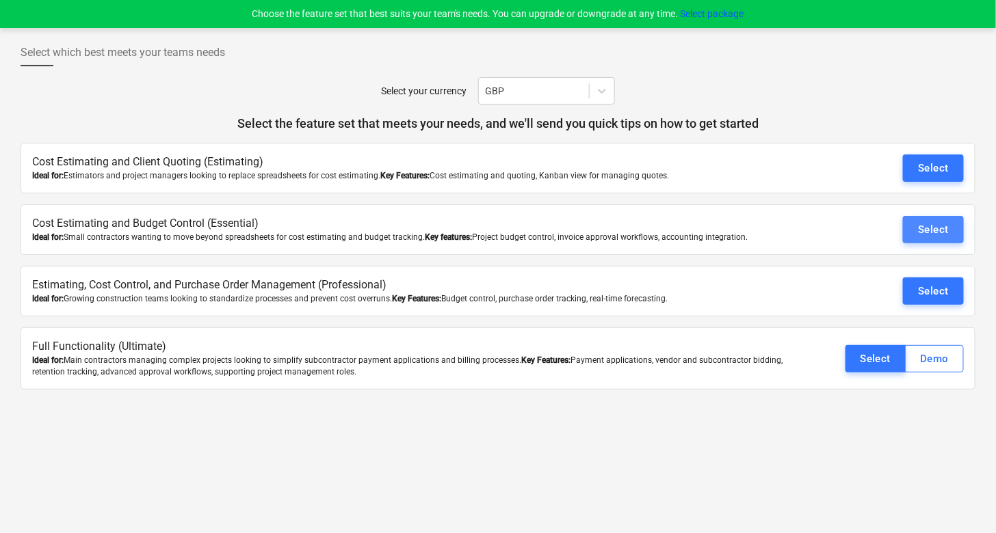
click at [917, 228] on button "Select" at bounding box center [933, 229] width 61 height 27
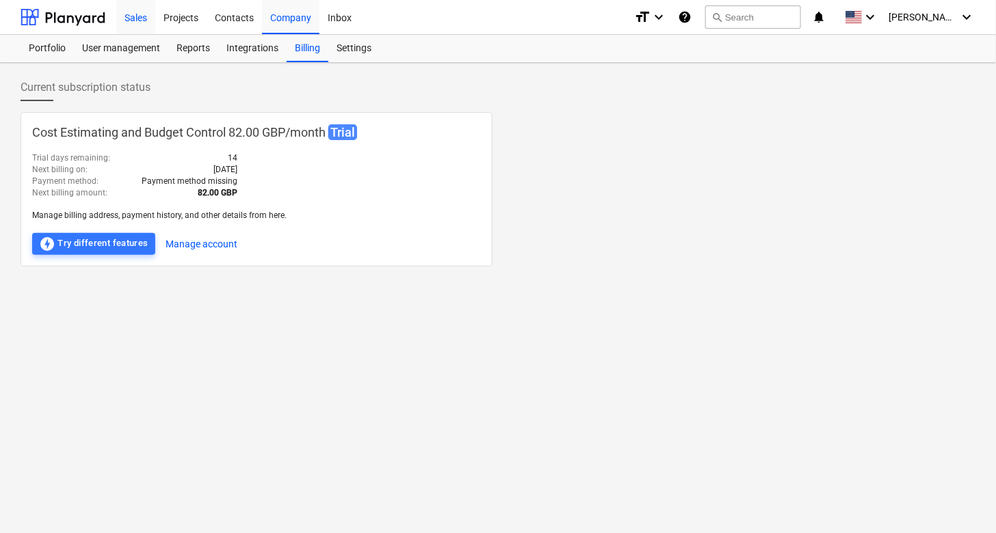
click at [146, 17] on div "Sales" at bounding box center [135, 16] width 39 height 35
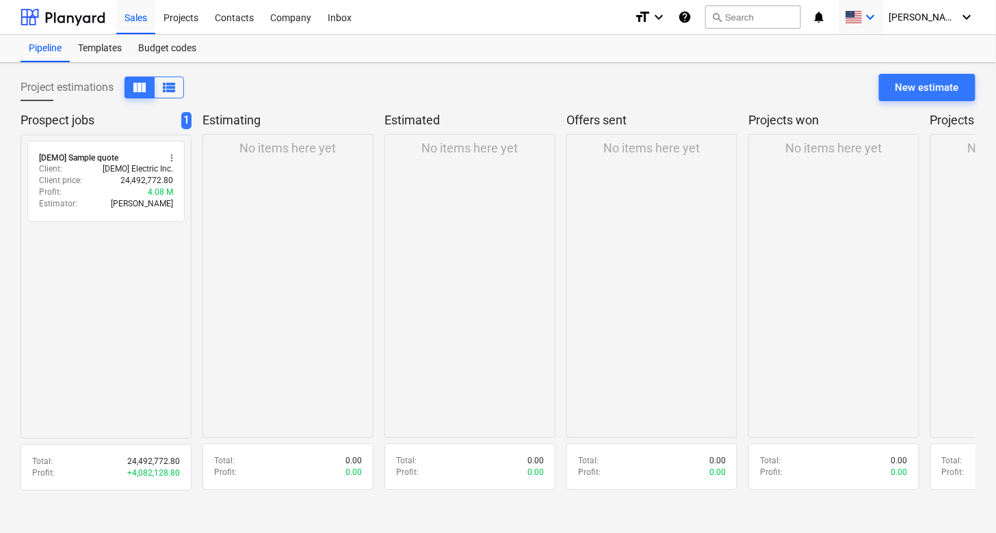
click at [878, 13] on icon "keyboard_arrow_down" at bounding box center [870, 17] width 16 height 16
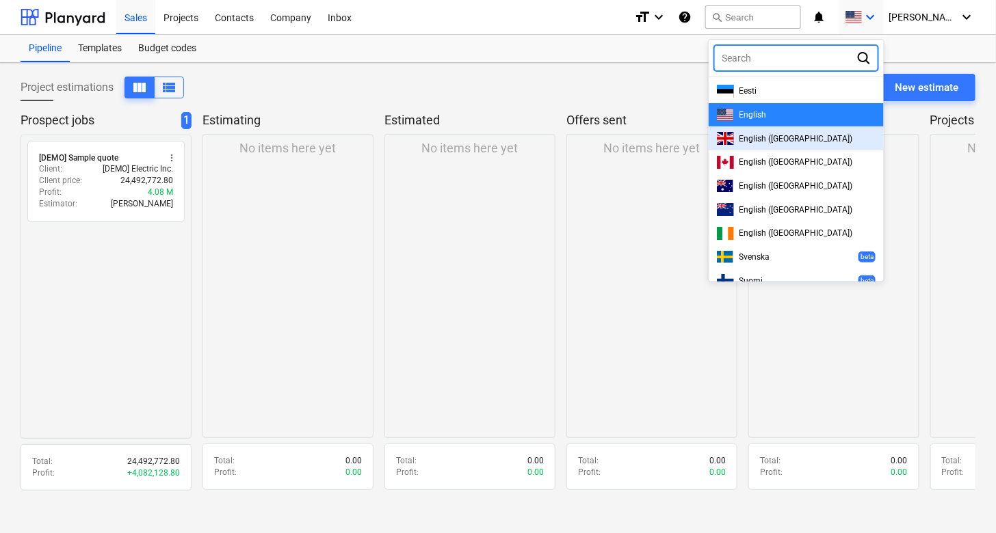
click at [796, 138] on span "English ([GEOGRAPHIC_DATA])" at bounding box center [796, 139] width 114 height 10
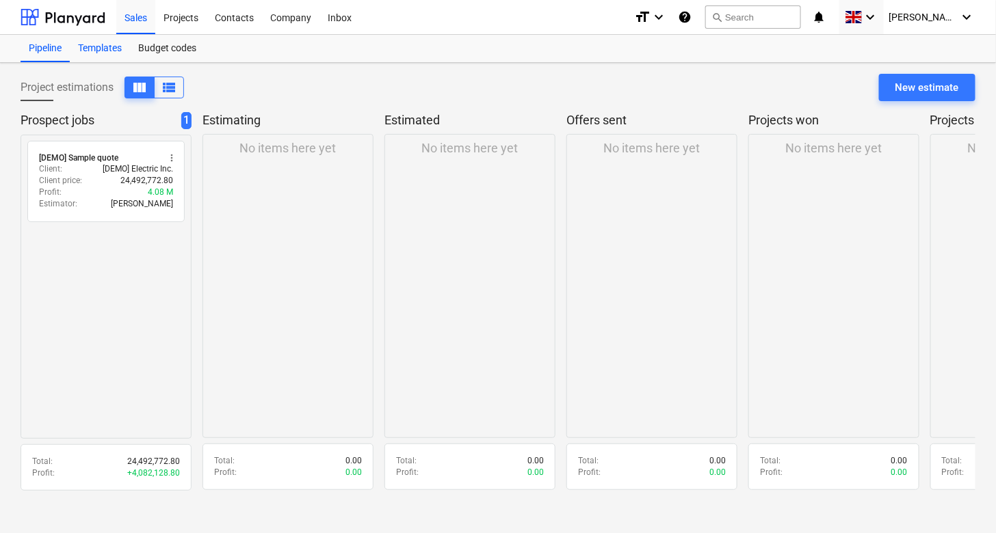
click at [111, 44] on div "Templates" at bounding box center [100, 48] width 60 height 27
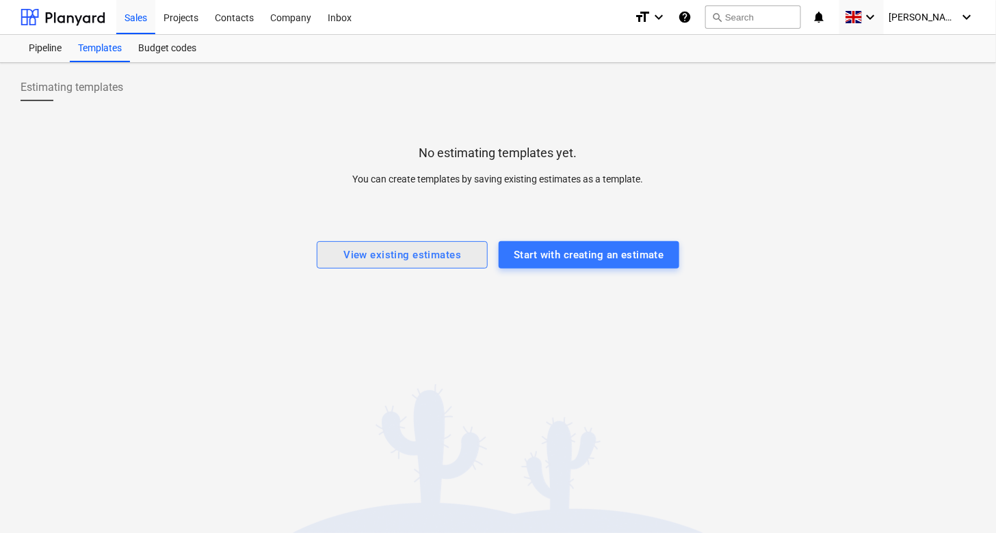
click at [440, 250] on div "View existing estimates" at bounding box center [402, 255] width 118 height 18
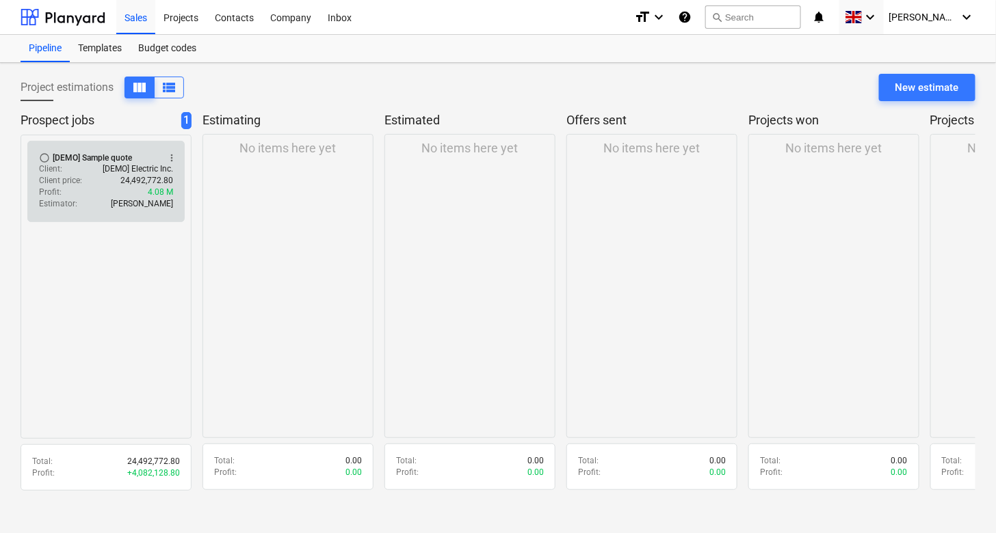
click at [107, 168] on p "[DEMO] Electric Inc." at bounding box center [138, 169] width 70 height 12
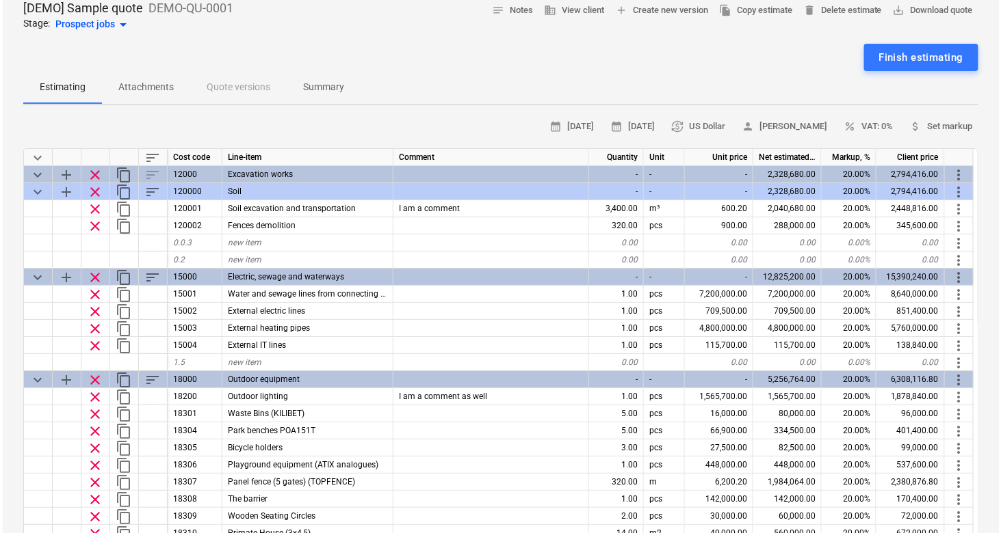
scroll to position [75, 0]
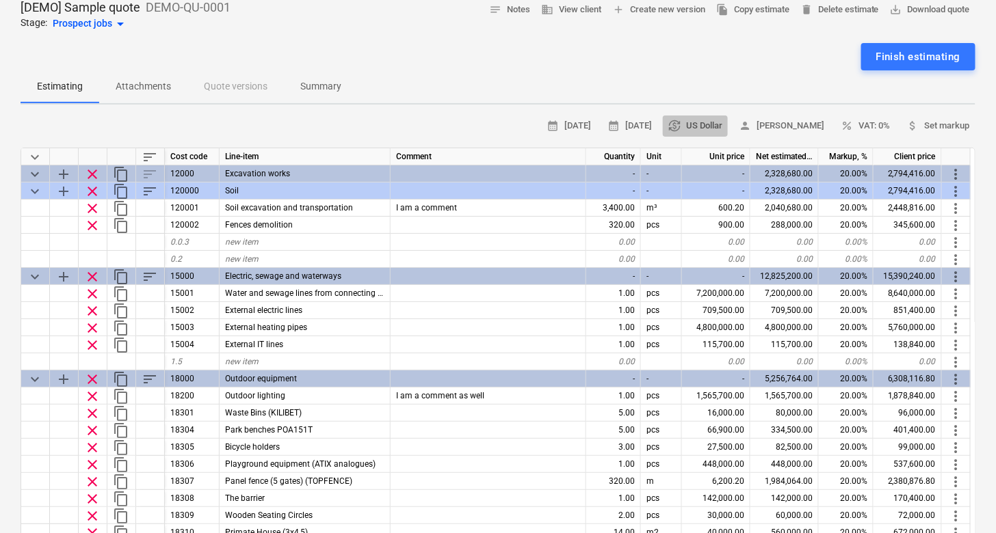
click at [702, 122] on span "currency_exchange US Dollar" at bounding box center [695, 126] width 54 height 16
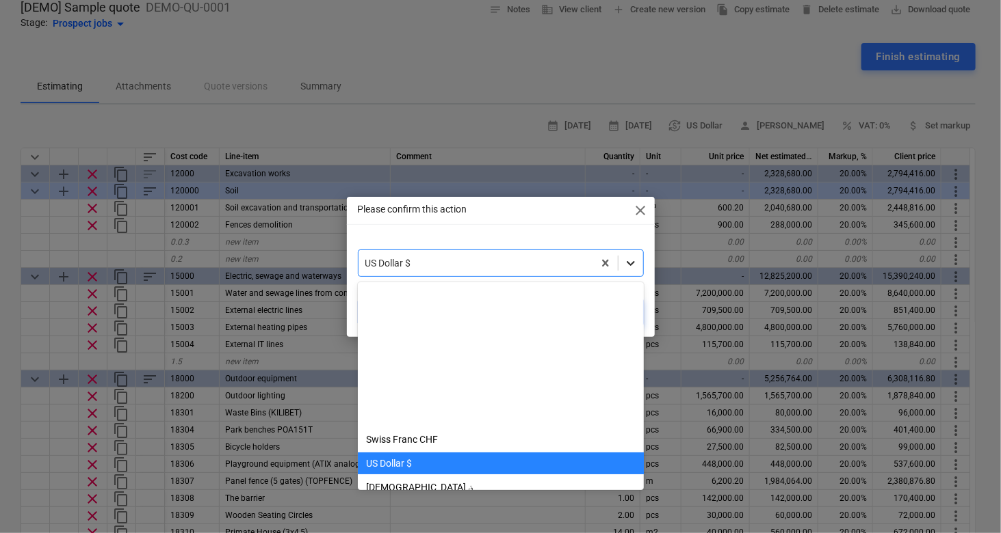
click at [625, 261] on icon at bounding box center [631, 263] width 14 height 14
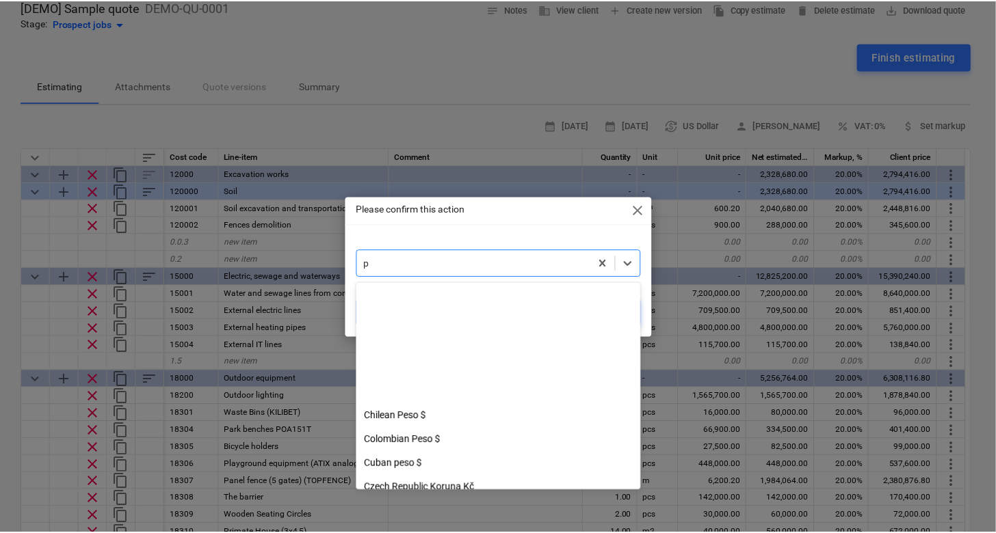
scroll to position [168, 0]
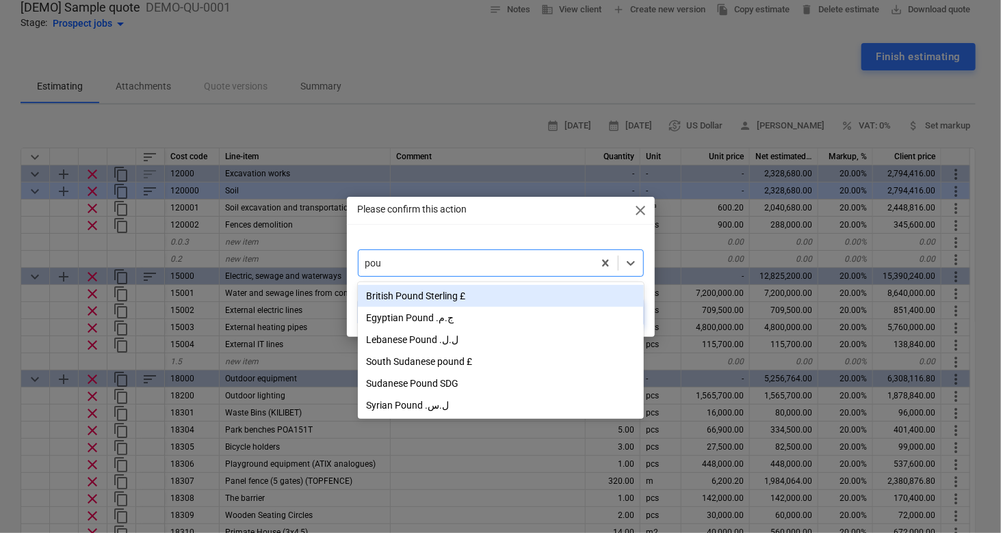
click at [458, 296] on div "British Pound Sterling £" at bounding box center [501, 296] width 286 height 22
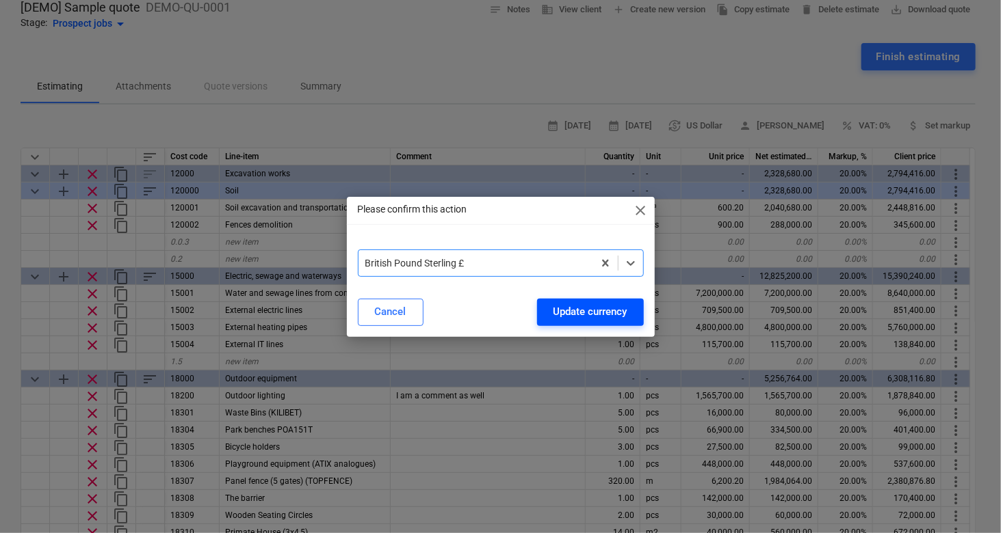
click at [596, 321] on div "Update currency" at bounding box center [590, 312] width 74 height 18
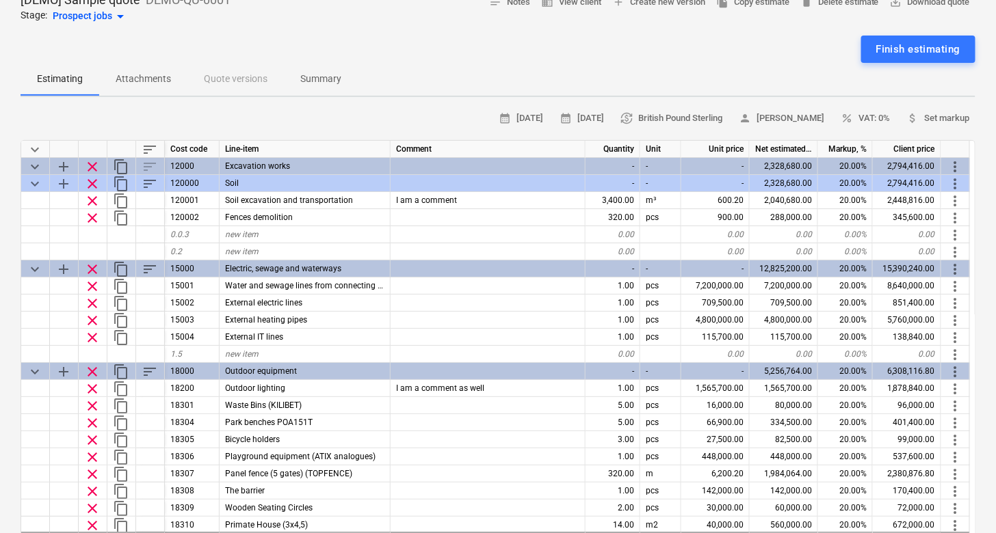
scroll to position [0, 0]
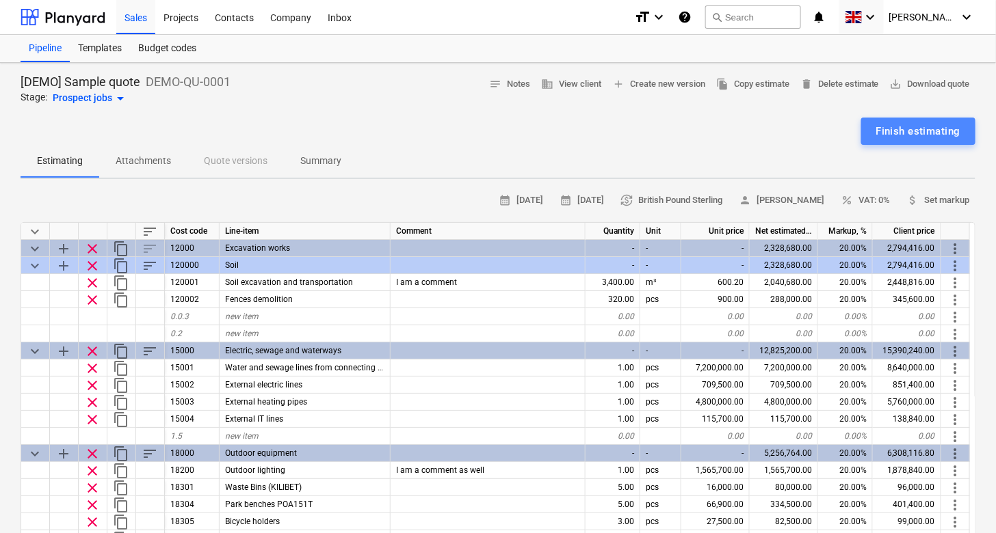
click at [907, 131] on div "Finish estimating" at bounding box center [918, 131] width 84 height 18
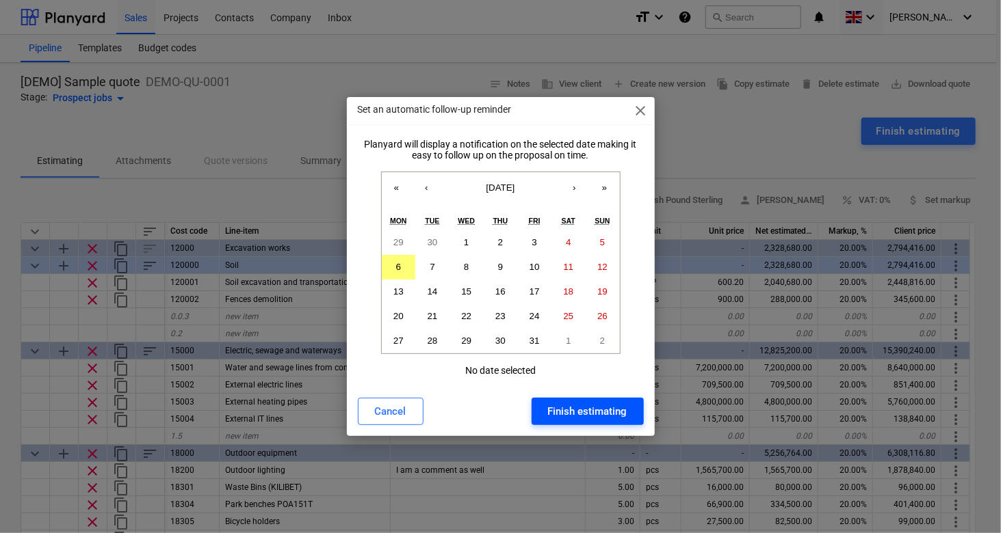
click at [591, 412] on div "Finish estimating" at bounding box center [587, 412] width 79 height 18
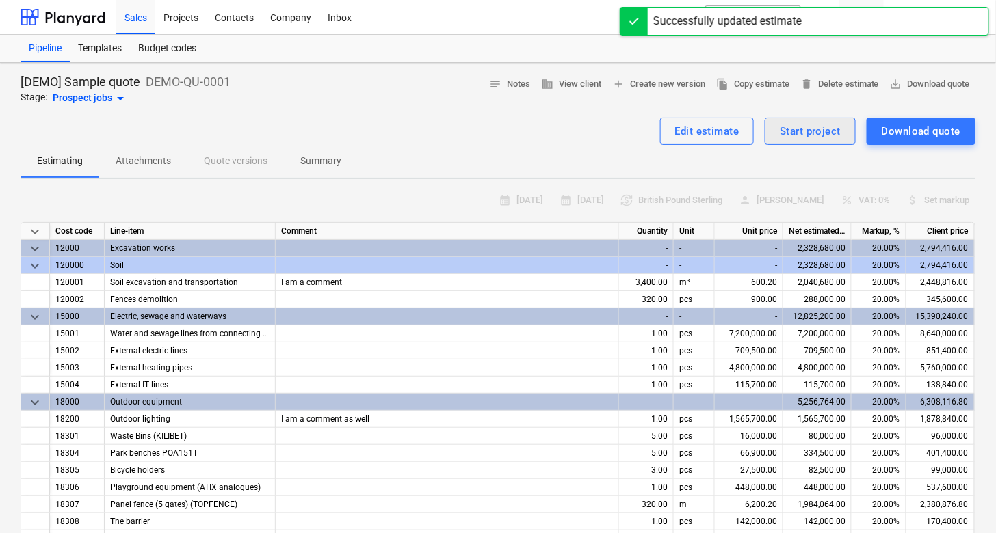
click at [808, 127] on div "Start project" at bounding box center [810, 131] width 61 height 18
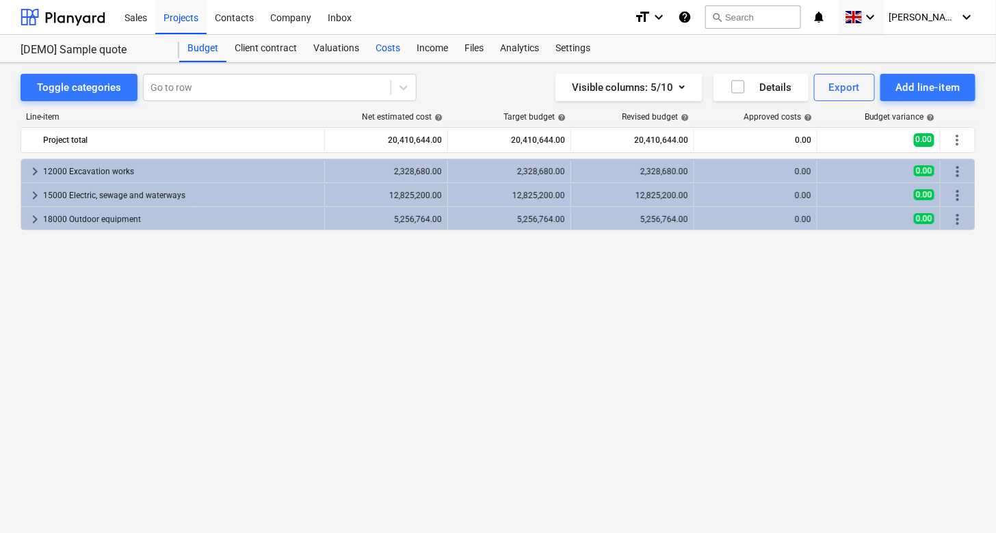
click at [391, 50] on div "Costs" at bounding box center [387, 48] width 41 height 27
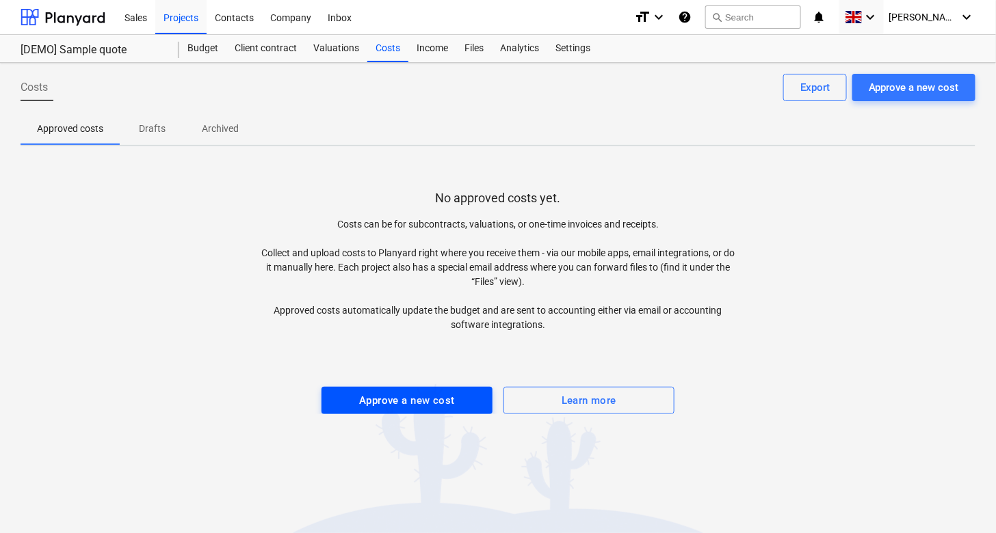
click at [444, 407] on div "Approve a new cost" at bounding box center [407, 401] width 96 height 18
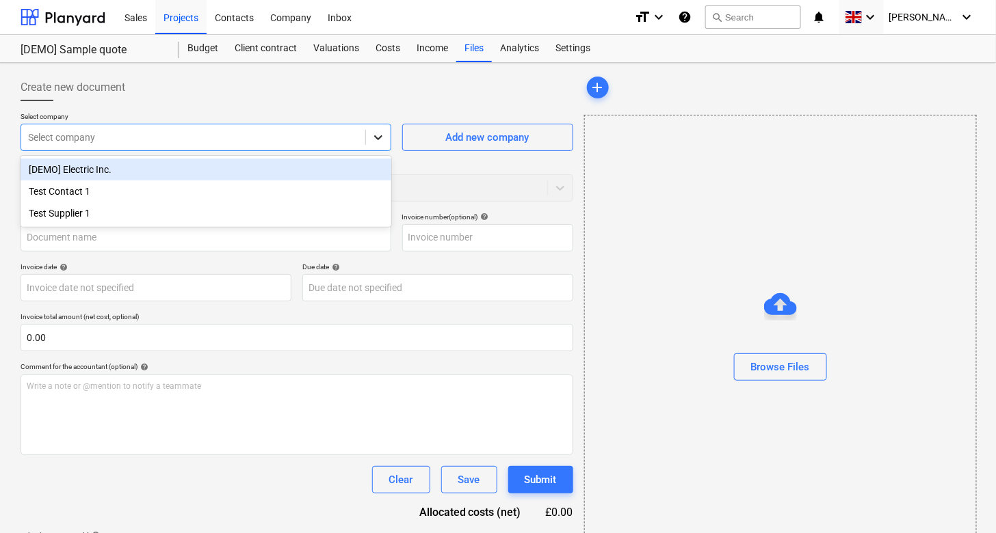
click at [373, 146] on div at bounding box center [378, 137] width 25 height 25
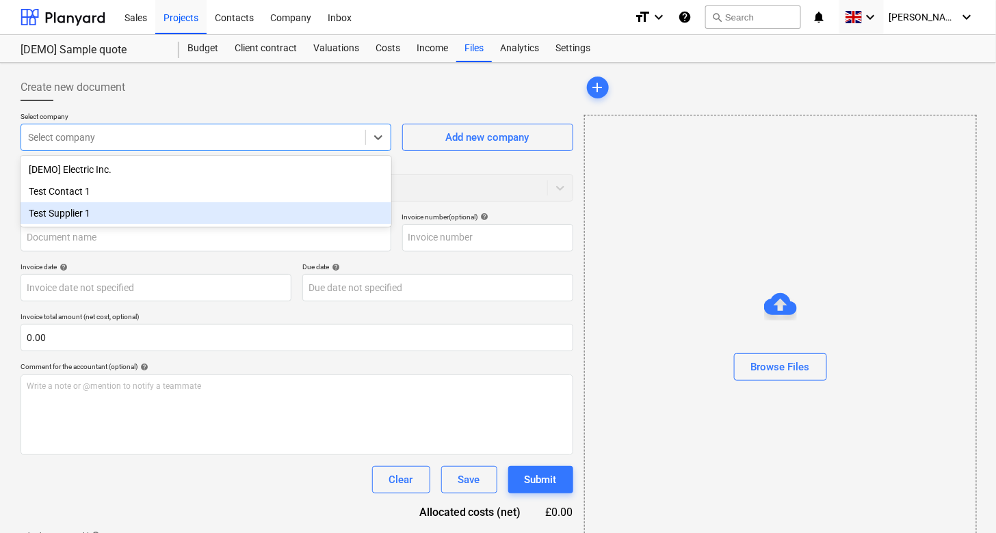
click at [92, 213] on div "Test Supplier 1" at bounding box center [206, 213] width 371 height 22
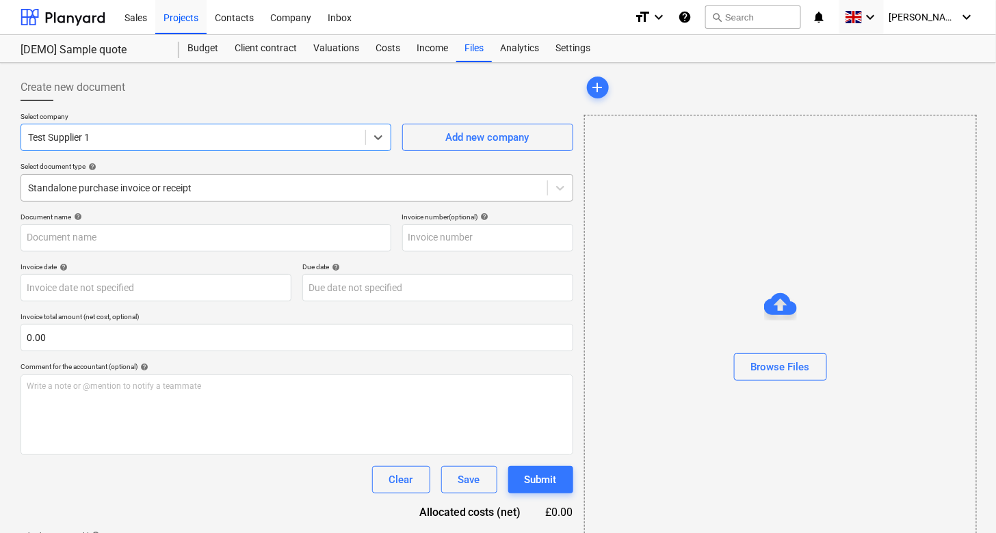
click at [168, 192] on div at bounding box center [284, 188] width 512 height 14
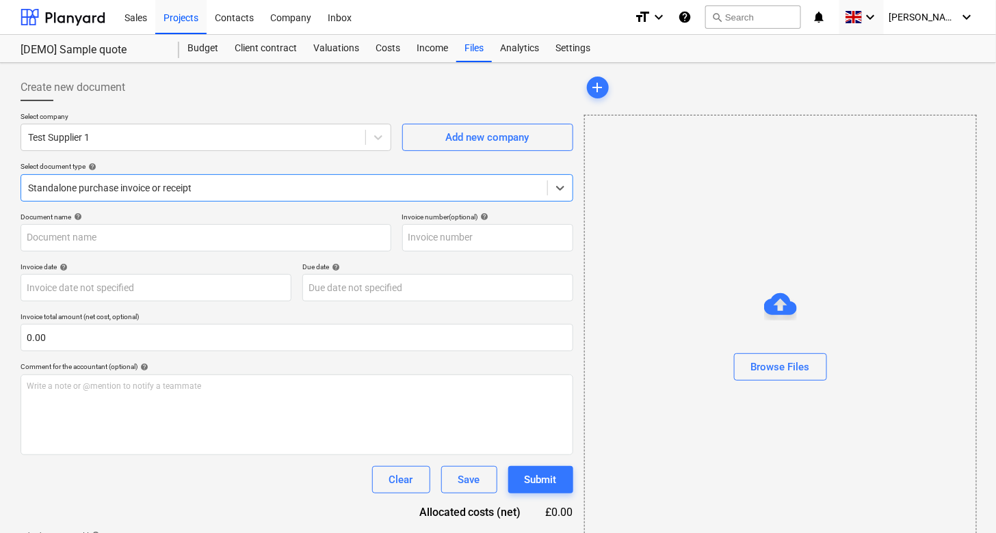
click at [241, 175] on div "Standalone purchase invoice or receipt" at bounding box center [297, 187] width 553 height 27
click at [200, 235] on input "text" at bounding box center [206, 237] width 371 height 27
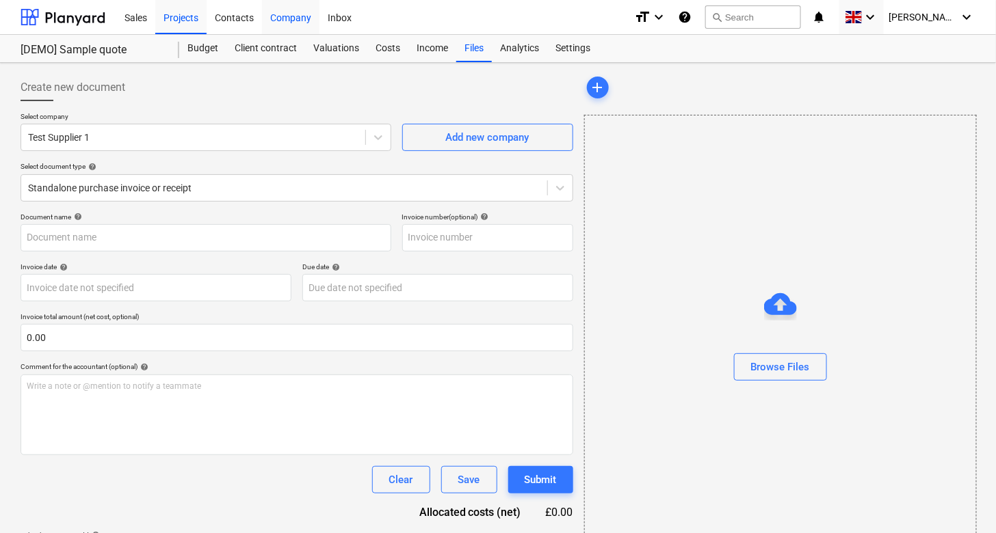
click at [284, 18] on div "Company" at bounding box center [290, 16] width 57 height 35
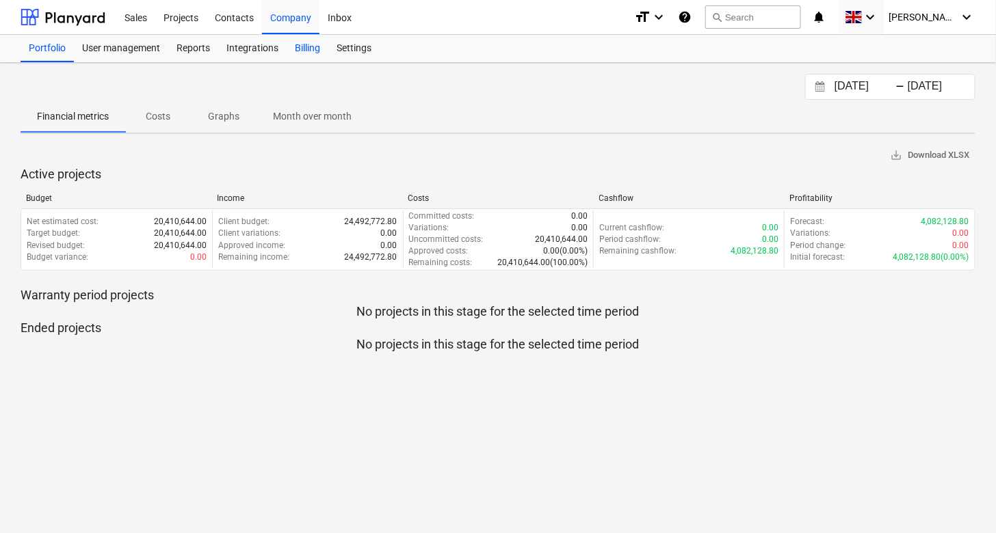
click at [309, 51] on div "Billing" at bounding box center [308, 48] width 42 height 27
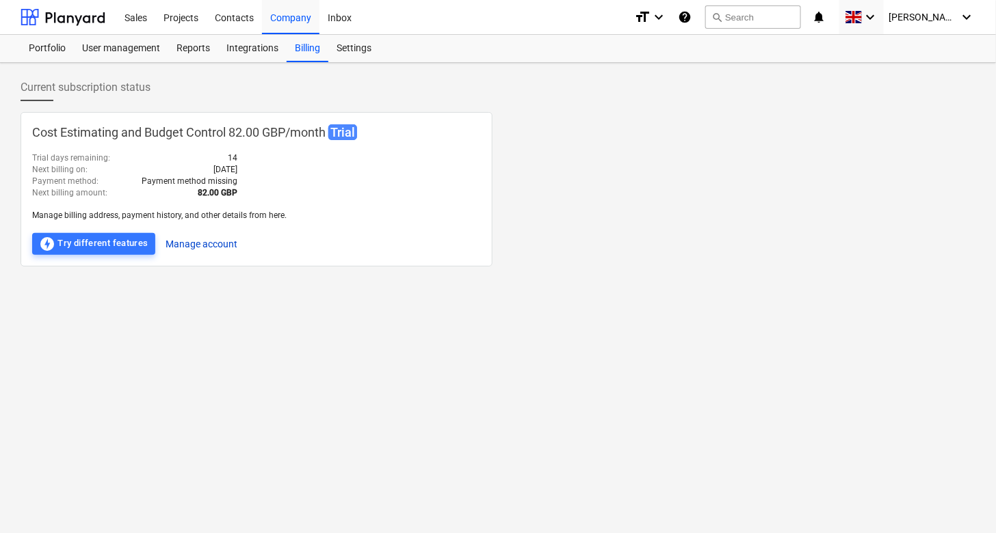
click at [185, 241] on button "Manage account" at bounding box center [202, 244] width 72 height 22
click at [962, 16] on icon "keyboard_arrow_down" at bounding box center [967, 17] width 16 height 16
click at [843, 18] on div at bounding box center [498, 266] width 996 height 533
click at [650, 18] on icon "format_size" at bounding box center [642, 17] width 16 height 16
click at [351, 51] on div at bounding box center [498, 266] width 996 height 533
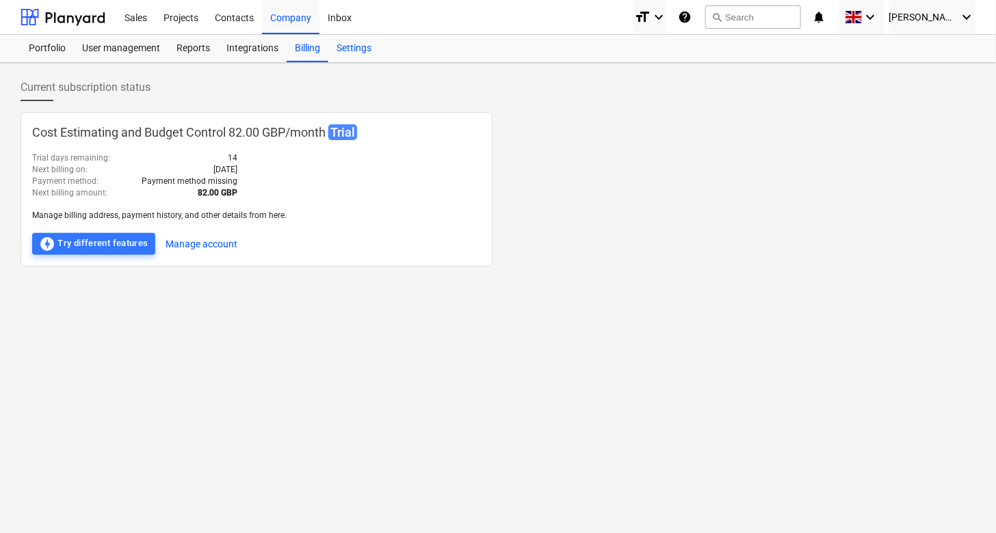
click at [351, 51] on div "Settings" at bounding box center [353, 48] width 51 height 27
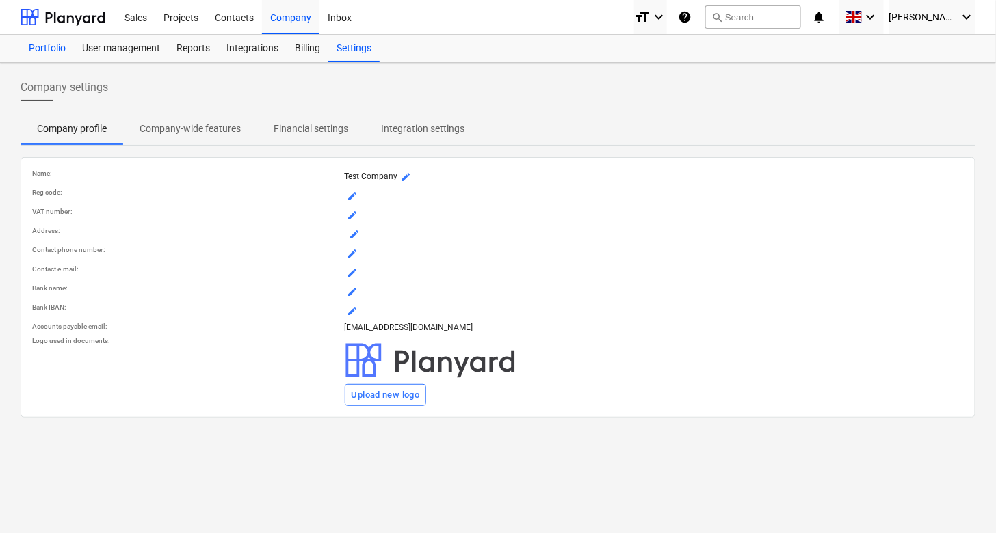
click at [41, 42] on div "Portfolio" at bounding box center [47, 48] width 53 height 27
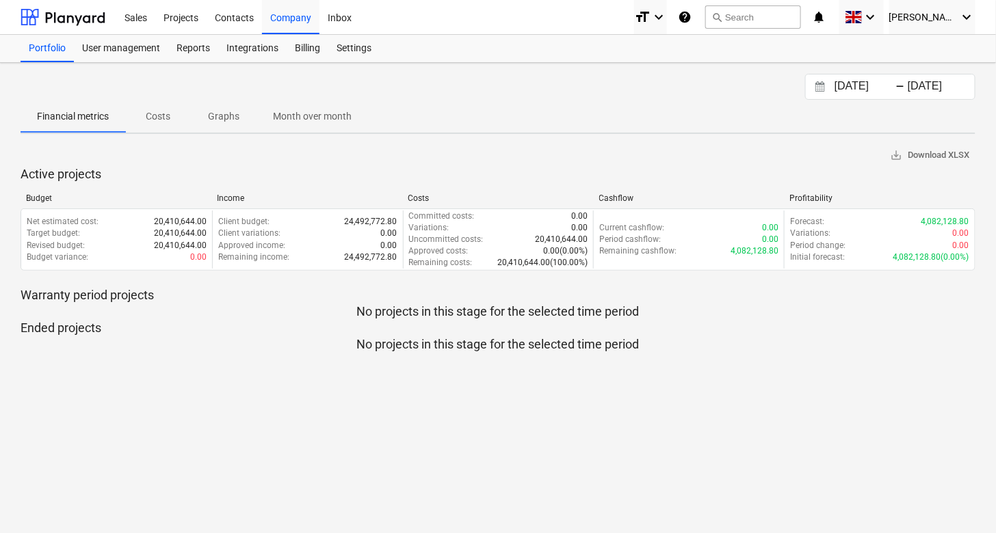
click at [163, 119] on p "Costs" at bounding box center [158, 116] width 33 height 14
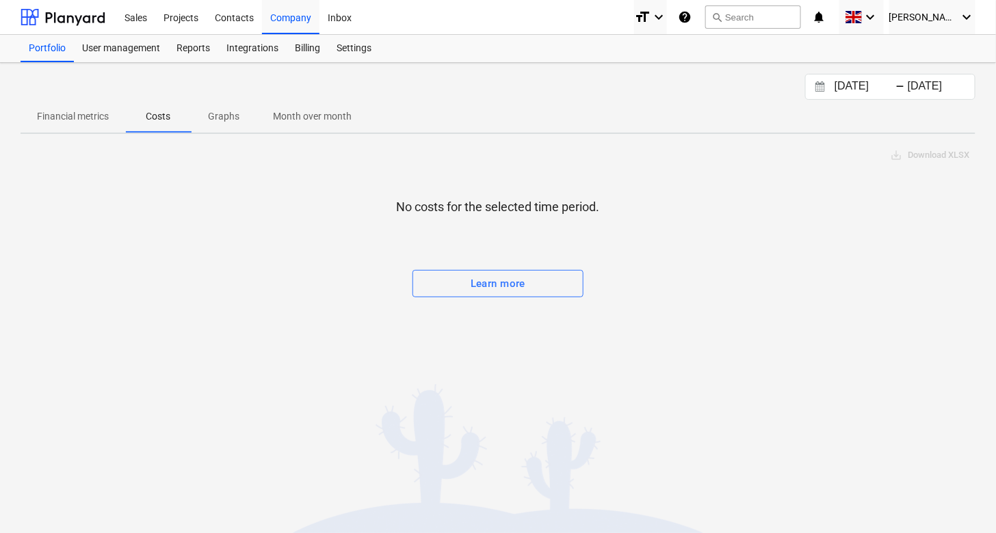
click at [239, 122] on span "Graphs" at bounding box center [224, 116] width 66 height 23
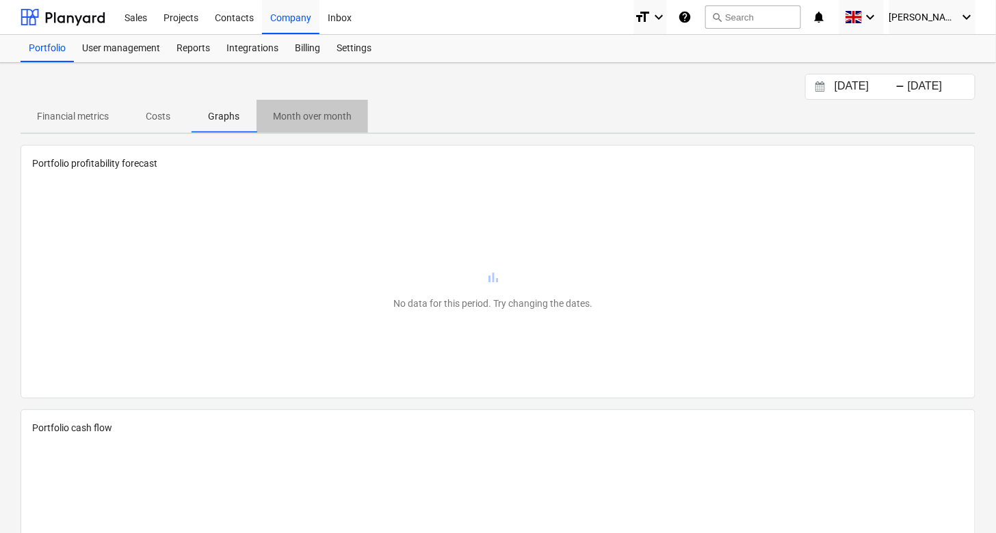
click at [315, 116] on p "Month over month" at bounding box center [312, 116] width 79 height 14
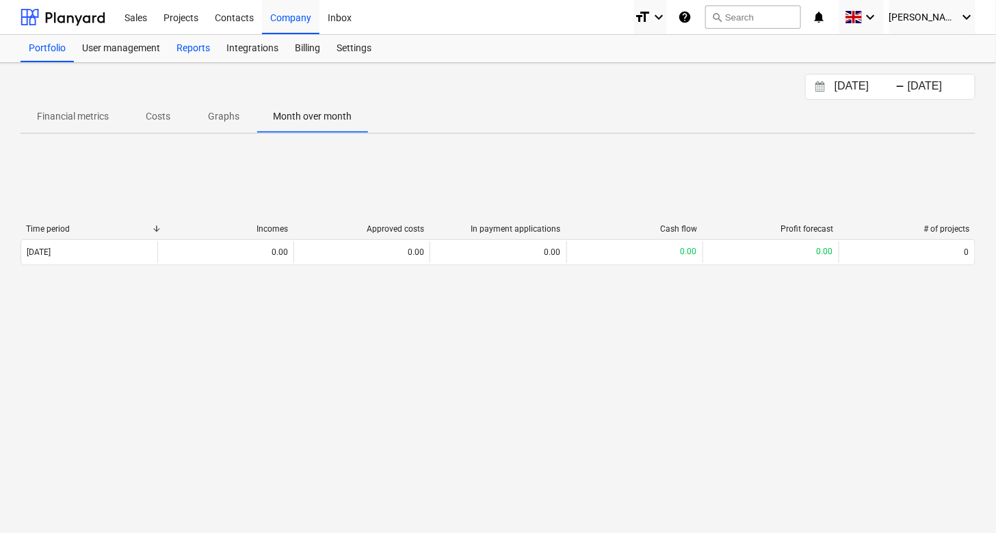
click at [197, 45] on div "Reports" at bounding box center [193, 48] width 50 height 27
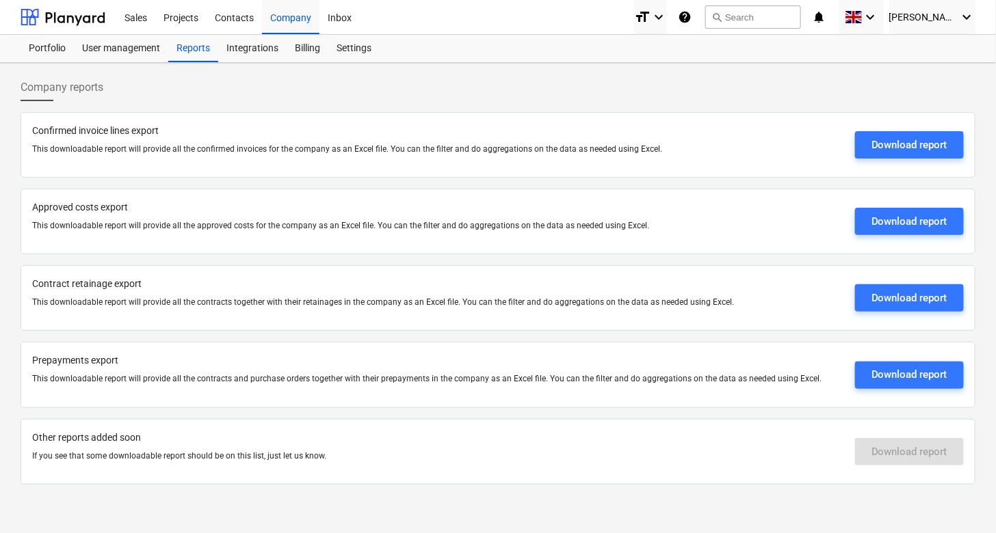
scroll to position [13, 0]
